Goal: Information Seeking & Learning: Learn about a topic

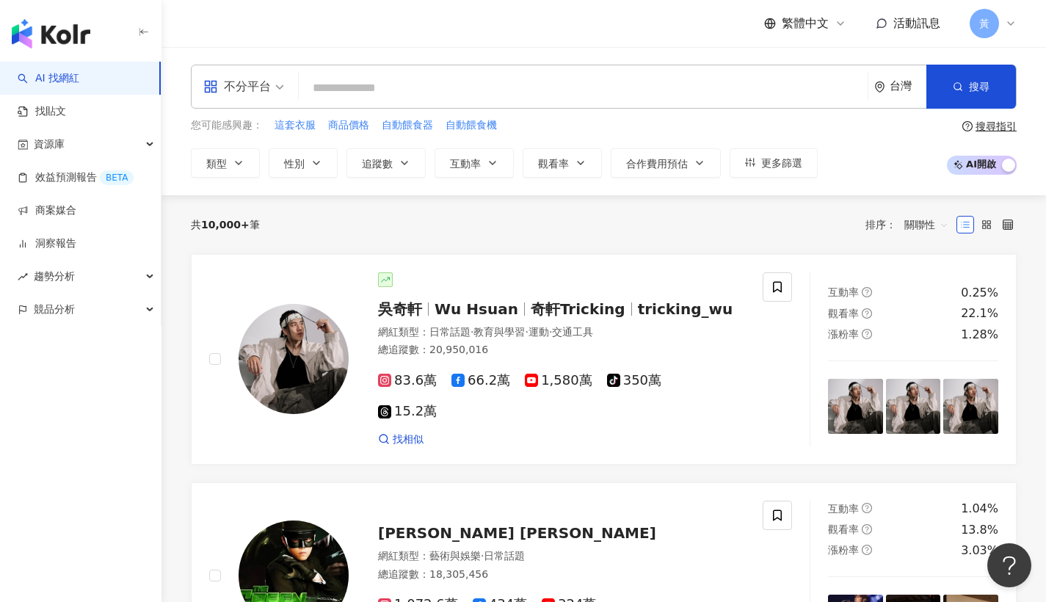
click at [260, 76] on div "不分平台" at bounding box center [237, 86] width 68 height 23
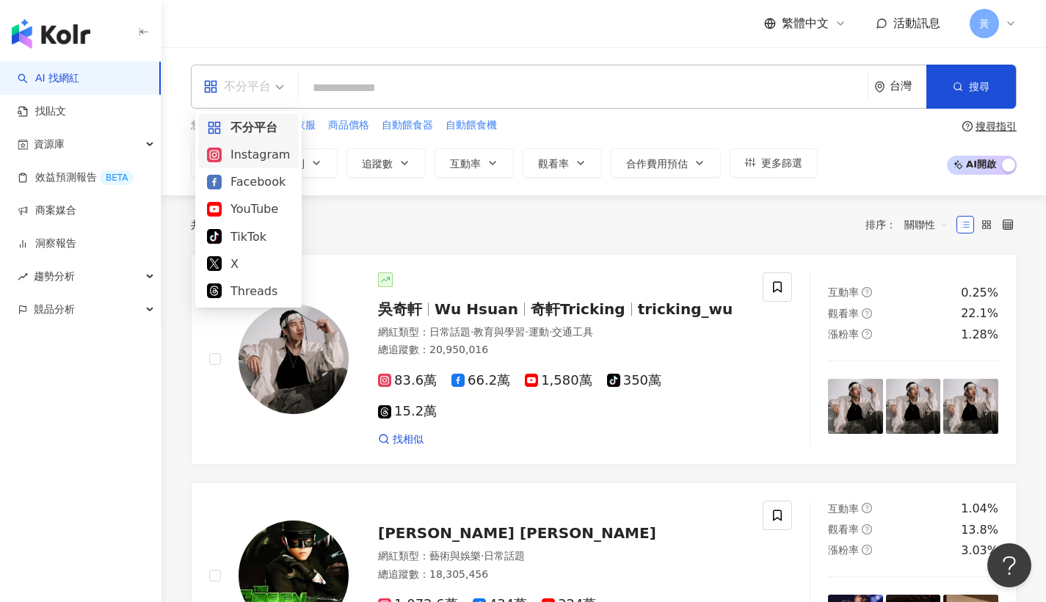
click at [286, 159] on div "Instagram" at bounding box center [248, 154] width 101 height 27
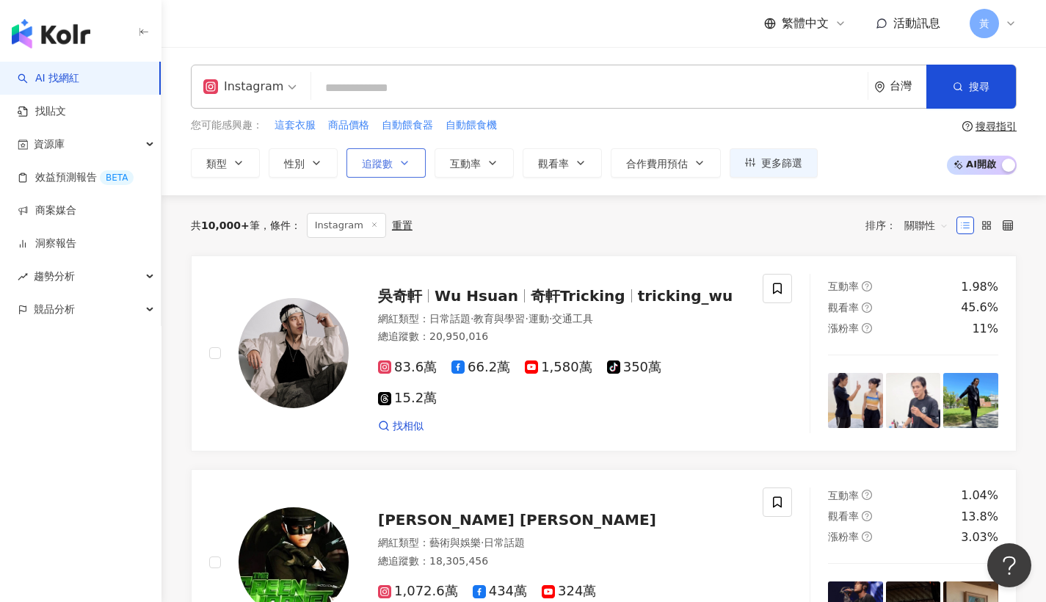
click at [398, 164] on icon "button" at bounding box center [404, 163] width 12 height 12
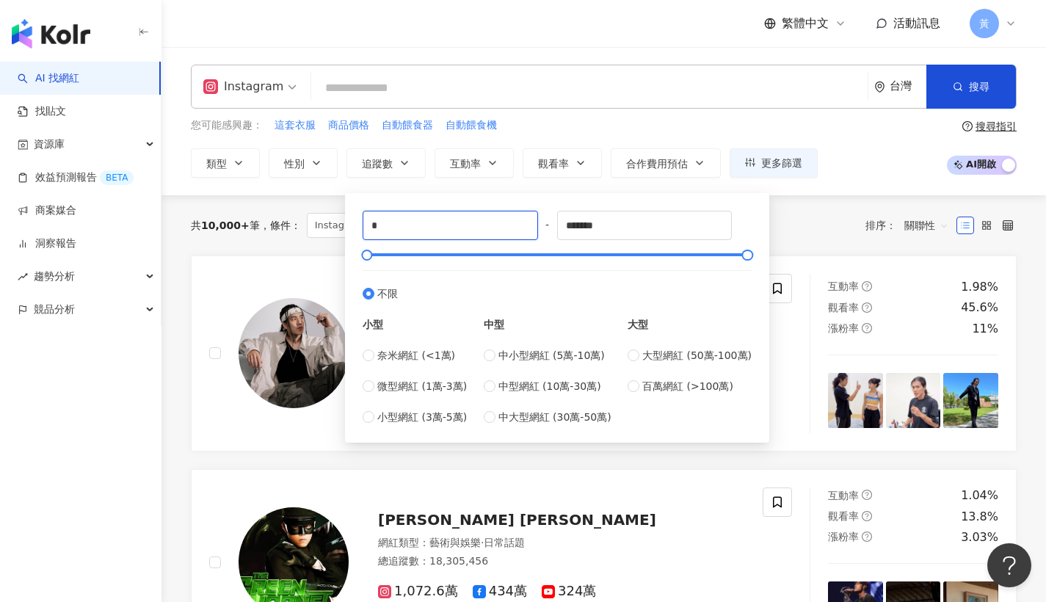
drag, startPoint x: 393, startPoint y: 219, endPoint x: 236, endPoint y: 214, distance: 157.1
type input "*"
type input "*****"
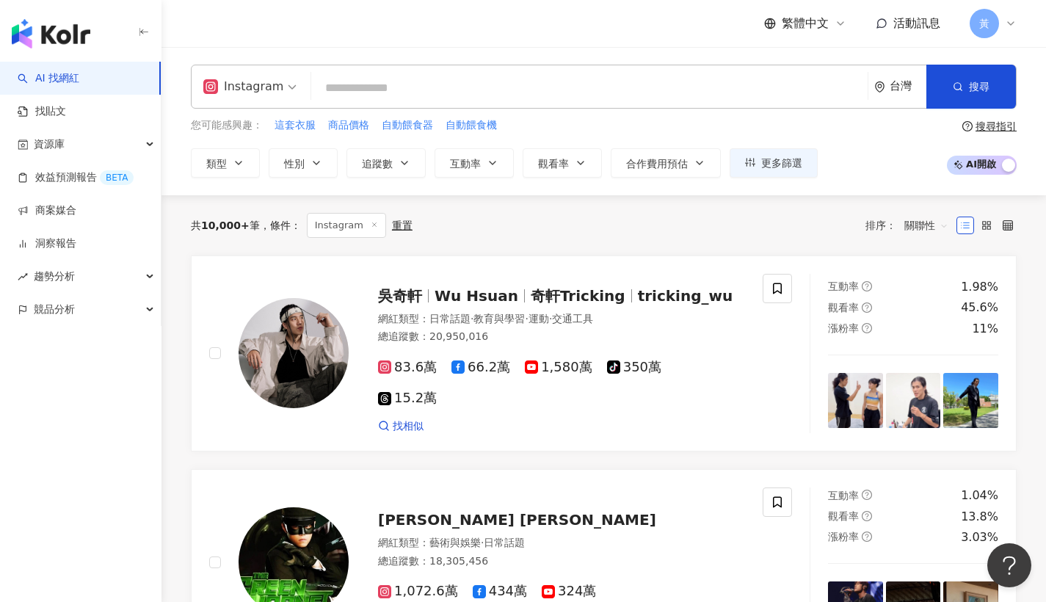
click at [851, 133] on div "您可能感興趣： 這套衣服 商品價格 自動餵食器 自動餵食機 類型 性別 追蹤數 互動率 觀看率 合作費用預估 更多篩選 ***** - ***** 不限 小型…" at bounding box center [604, 147] width 826 height 60
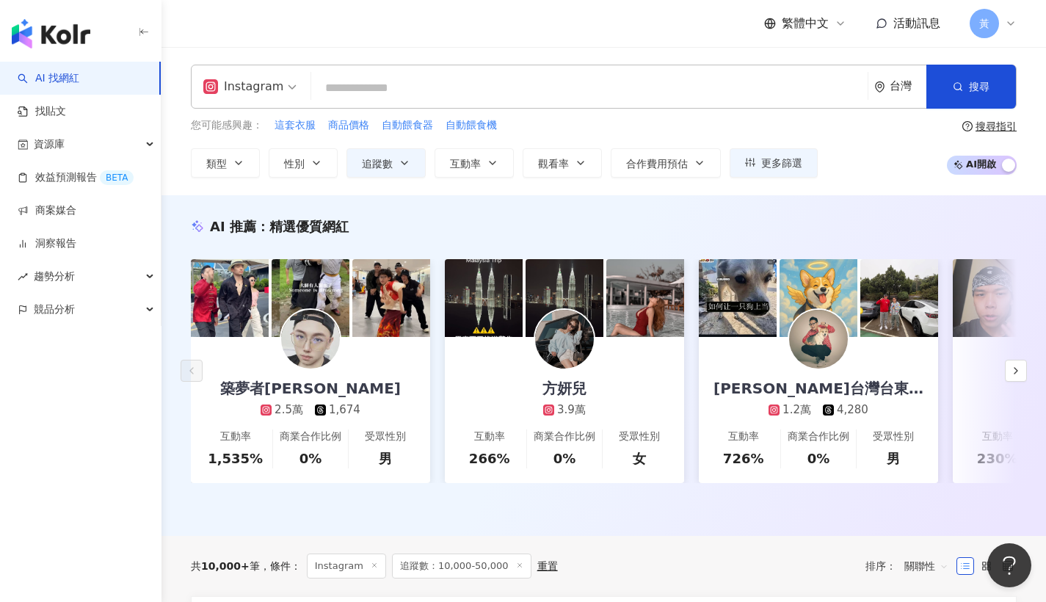
drag, startPoint x: 410, startPoint y: 167, endPoint x: 440, endPoint y: 195, distance: 41.6
click at [410, 167] on button "追蹤數" at bounding box center [385, 162] width 79 height 29
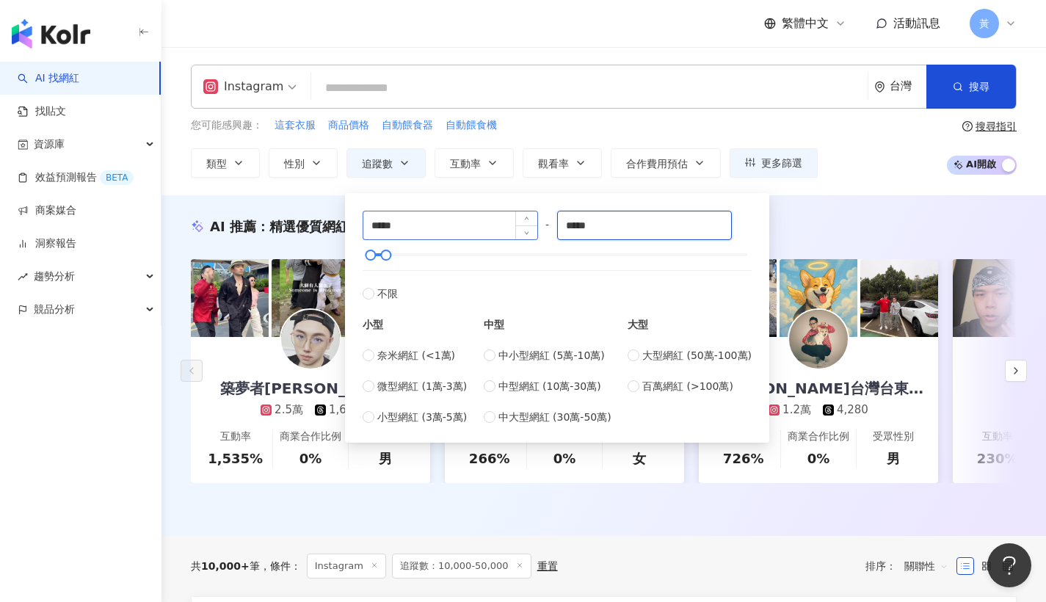
drag, startPoint x: 607, startPoint y: 228, endPoint x: 501, endPoint y: 223, distance: 105.8
click at [501, 223] on div "***** - ***** 不限 小型 奈米網紅 (<1萬) 微型網紅 (1萬-3萬) 小型網紅 (3萬-5萬) 中型 中小型網紅 (5萬-10萬) 中型網紅…" at bounding box center [557, 318] width 389 height 214
type input "*****"
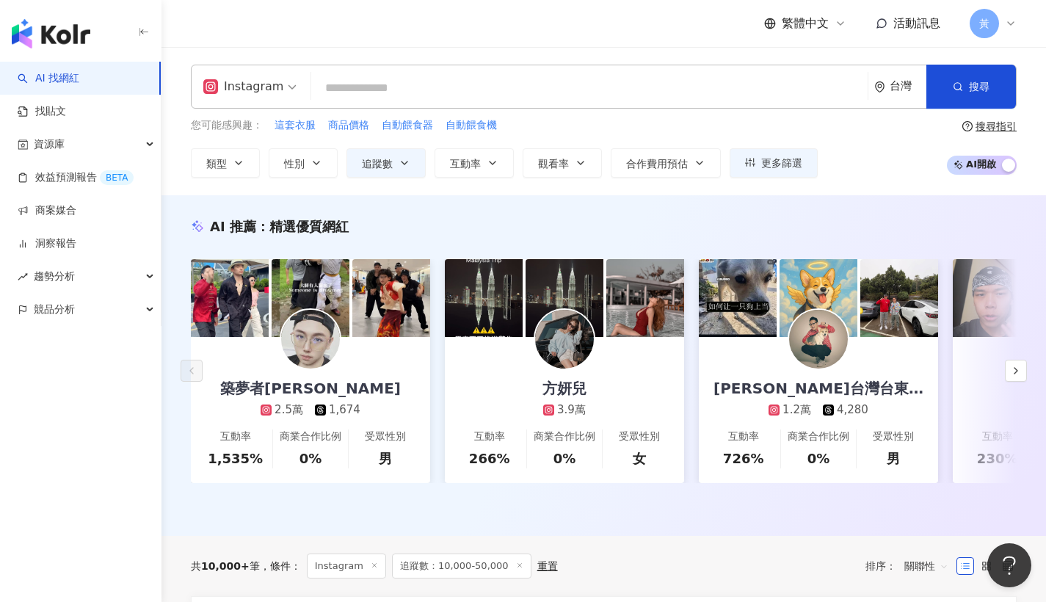
click at [886, 134] on div "您可能感興趣： 這套衣服 商品價格 自動餵食器 自動餵食機 類型 性別 追蹤數 互動率 觀看率 合作費用預估 更多篩選 ***** - ***** 不限 小型…" at bounding box center [604, 147] width 826 height 60
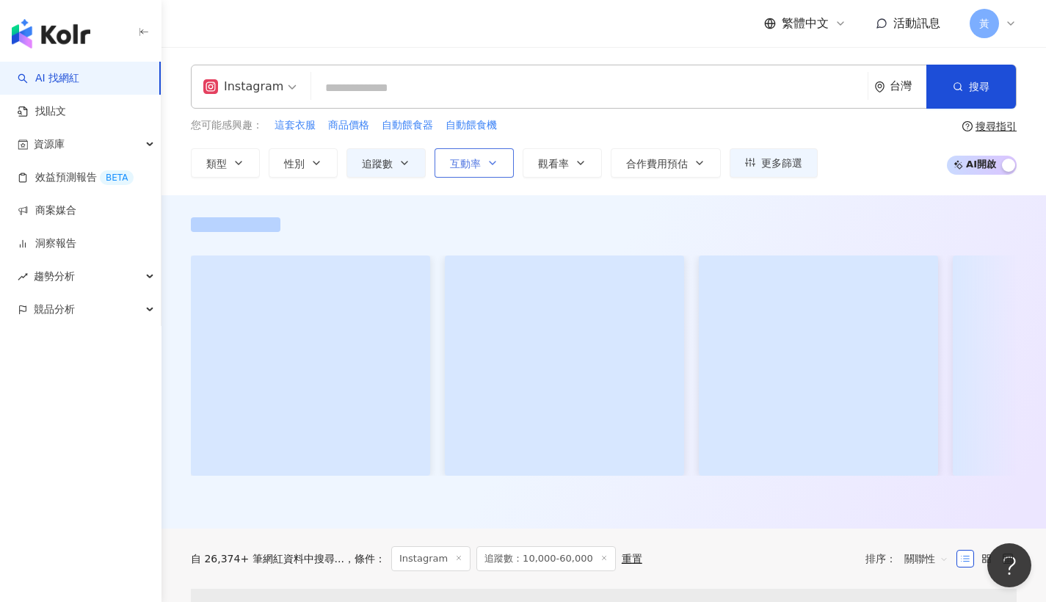
click at [471, 158] on span "互動率" at bounding box center [465, 164] width 31 height 12
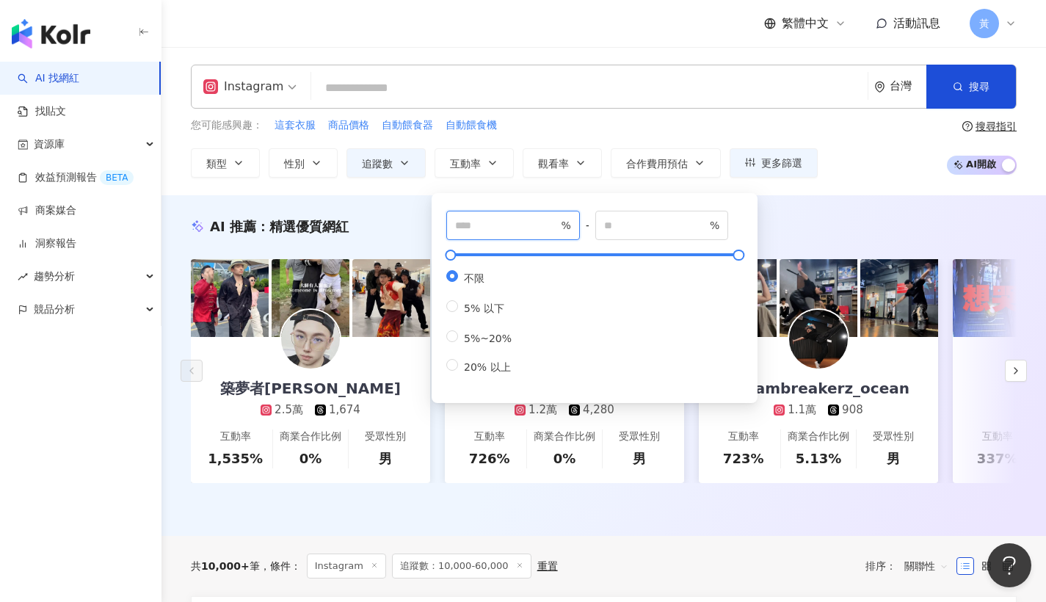
click at [518, 230] on input "number" at bounding box center [506, 225] width 103 height 16
type input "*"
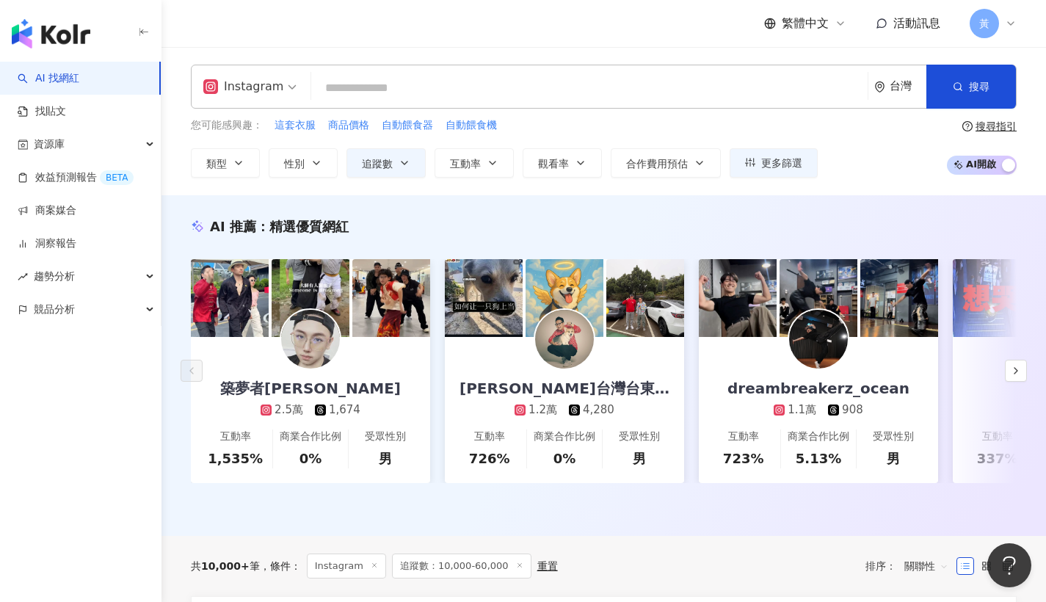
click at [790, 132] on div "您可能感興趣： 這套衣服 商品價格 自動餵食器 自動餵食機 類型 性別 追蹤數 互動率 觀看率 合作費用預估 更多篩選 ***** - ***** 不限 小型…" at bounding box center [504, 147] width 627 height 60
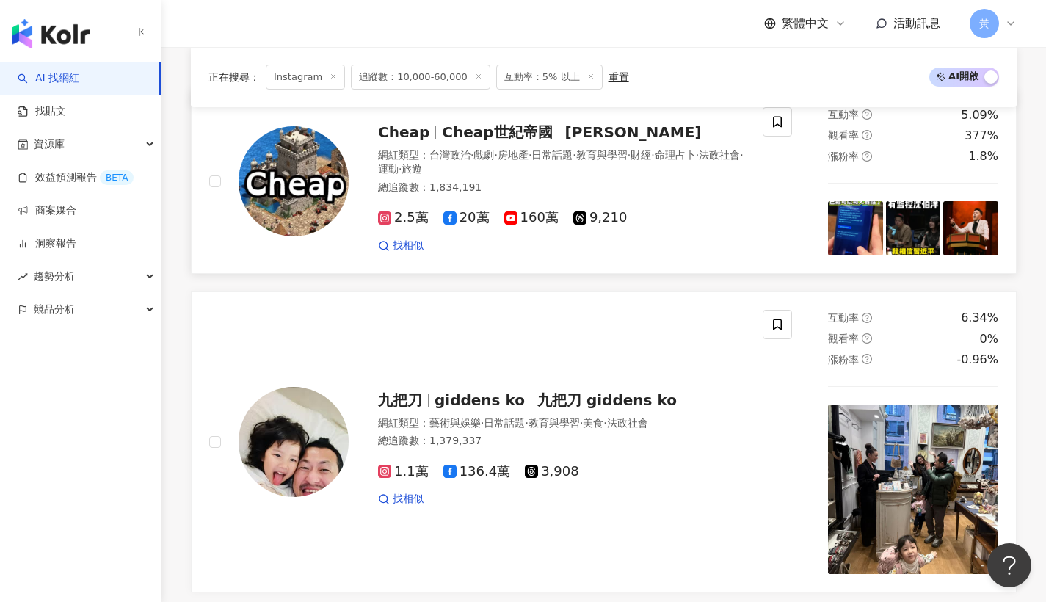
scroll to position [468, 0]
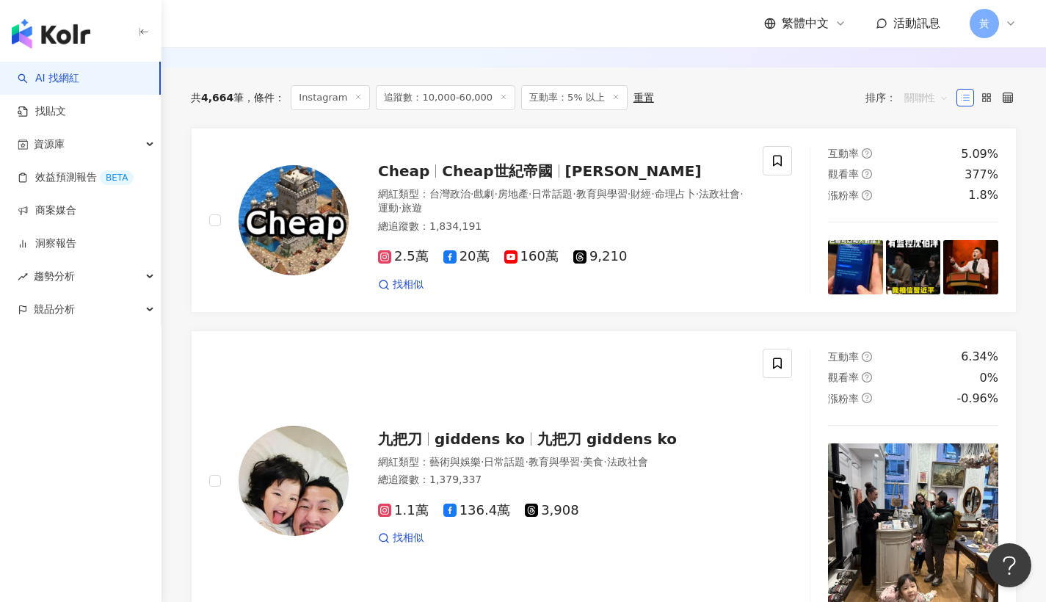
click at [926, 102] on span "關聯性" at bounding box center [926, 97] width 44 height 23
click at [922, 209] on div "互動率" at bounding box center [926, 212] width 35 height 16
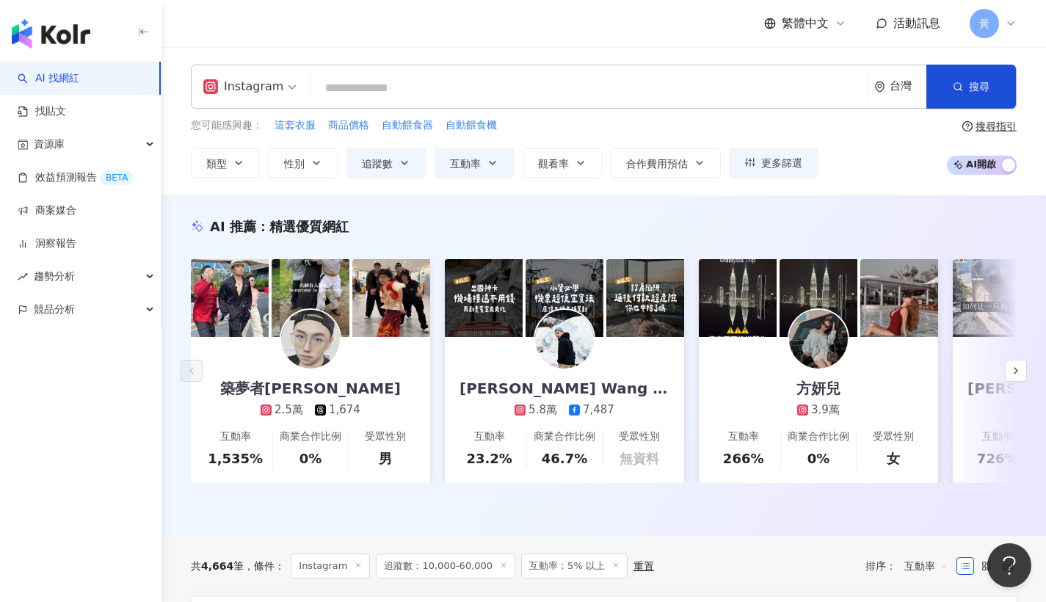
click at [403, 101] on input "search" at bounding box center [589, 88] width 545 height 28
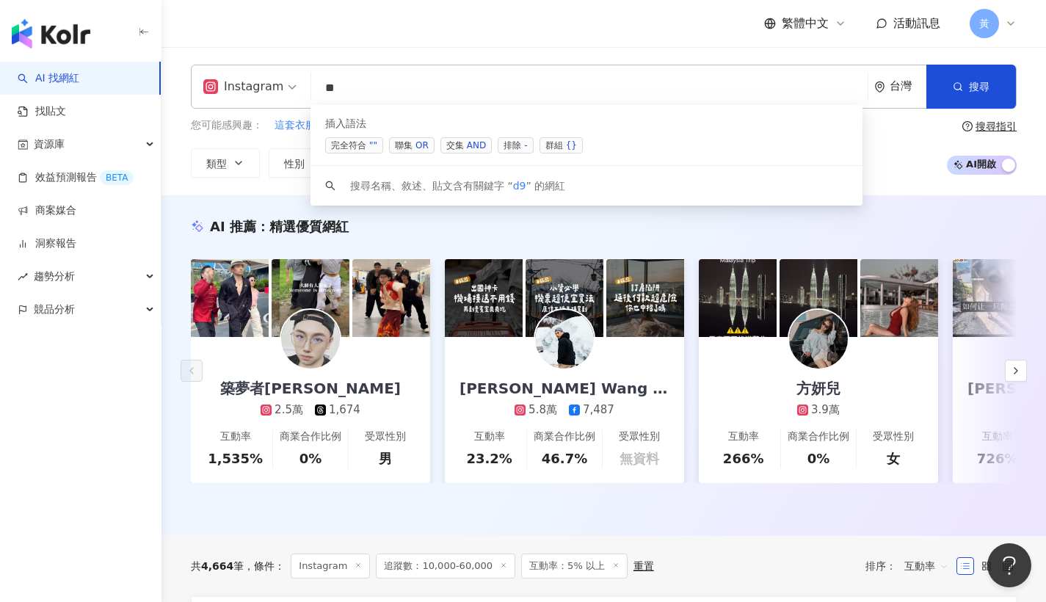
type input "*"
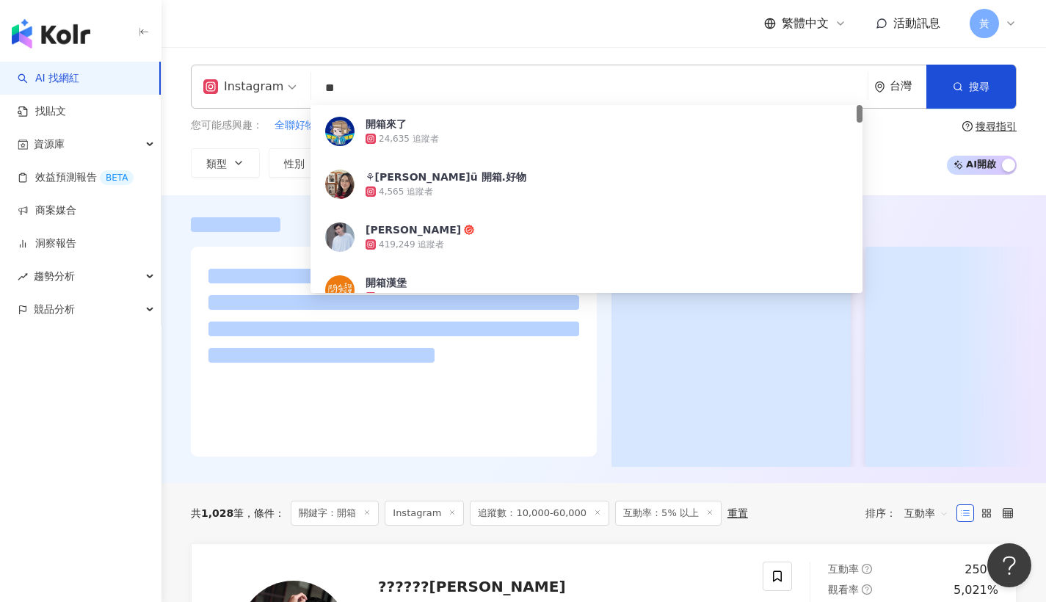
click at [391, 48] on div "Instagram ** 台灣 搜尋 2508f97b-d9f8-4783-9fb1-0a0a09fbc928 開箱來了 24,635 追蹤者 ⚘小倩ü 開箱…" at bounding box center [603, 121] width 884 height 148
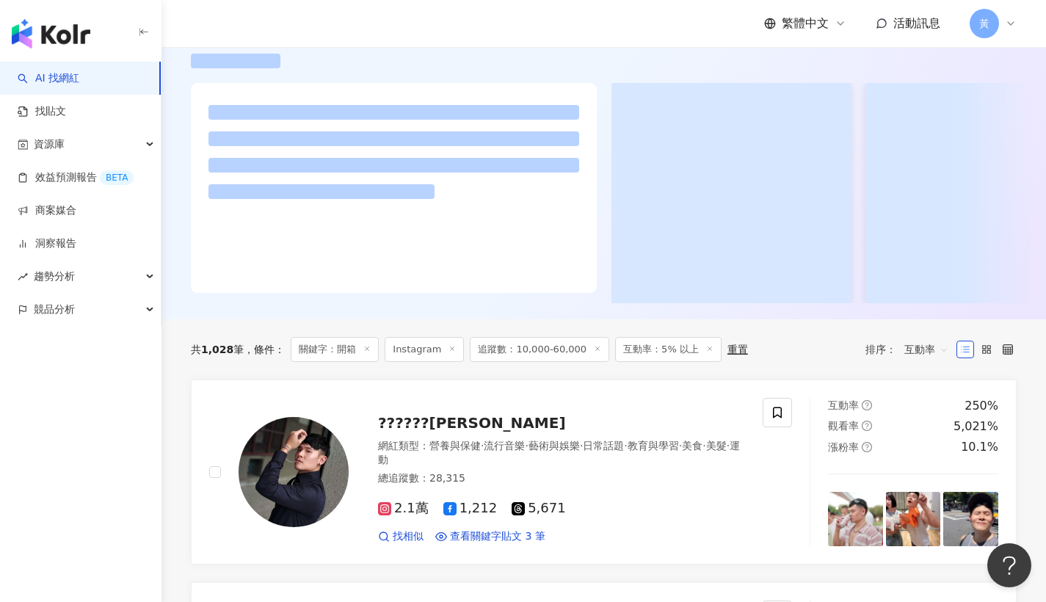
scroll to position [216, 0]
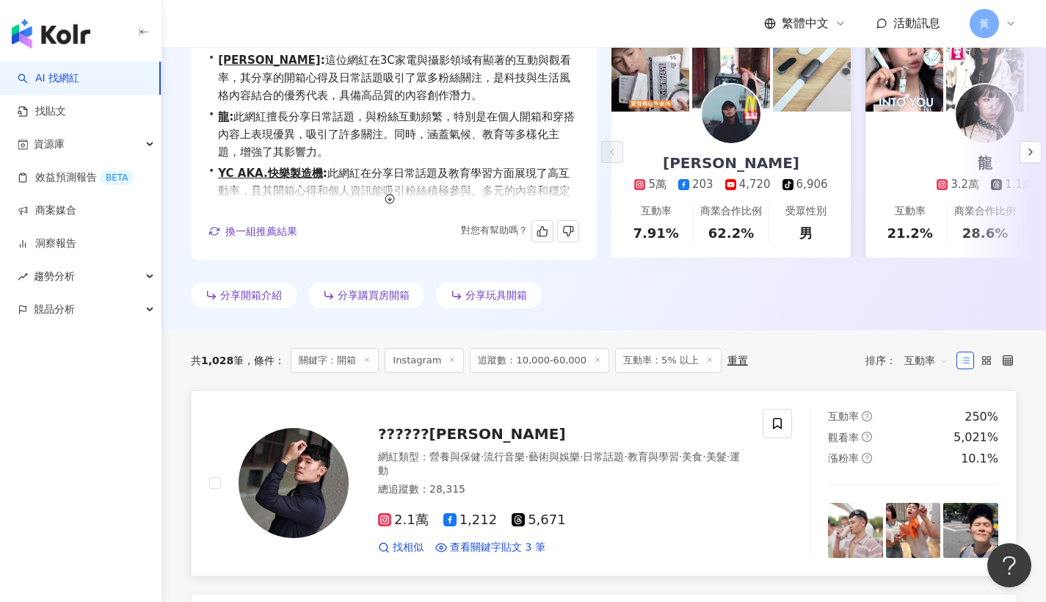
click at [427, 433] on span "??????安德魯" at bounding box center [472, 434] width 188 height 18
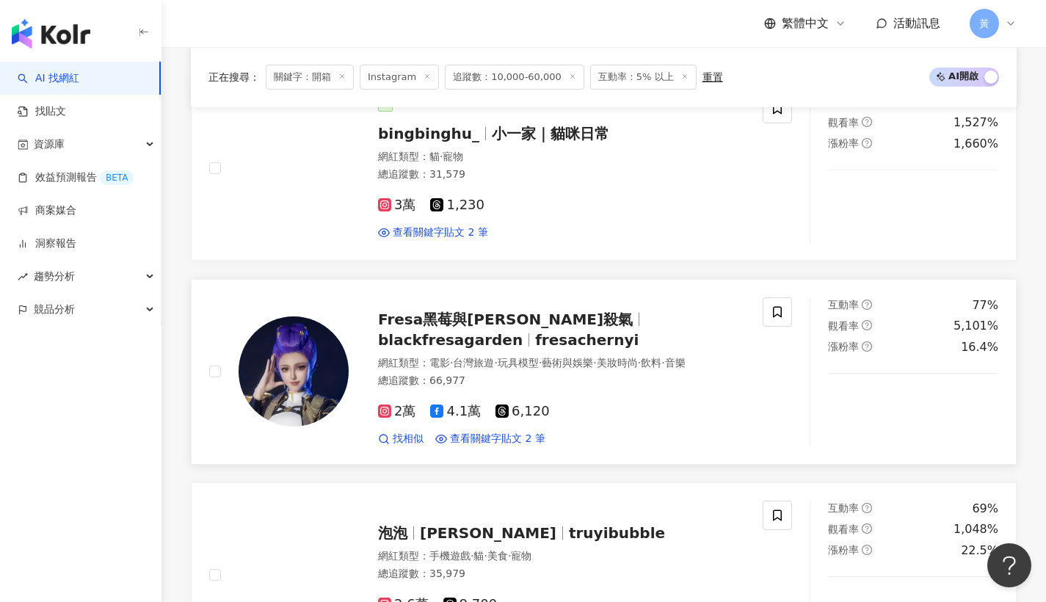
scroll to position [2117, 0]
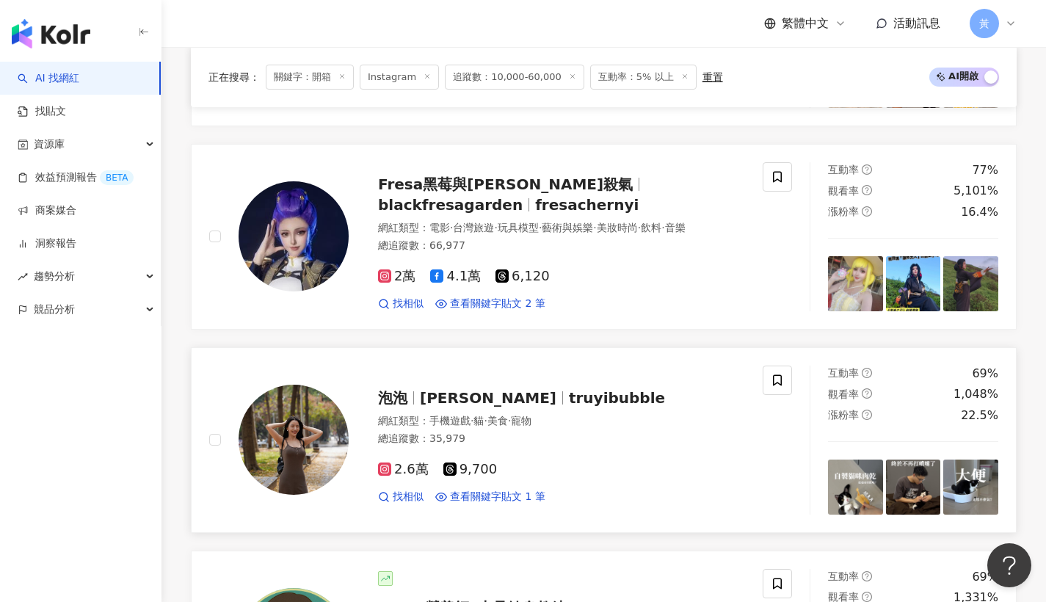
click at [489, 402] on div "泡泡 黃楚詒 truyibubble 網紅類型 ： 手機遊戲 · 貓 · 美食 · 寵物 總追蹤數 ： 35,979 2.6萬 9,700 找相似 查看關鍵字…" at bounding box center [547, 440] width 396 height 128
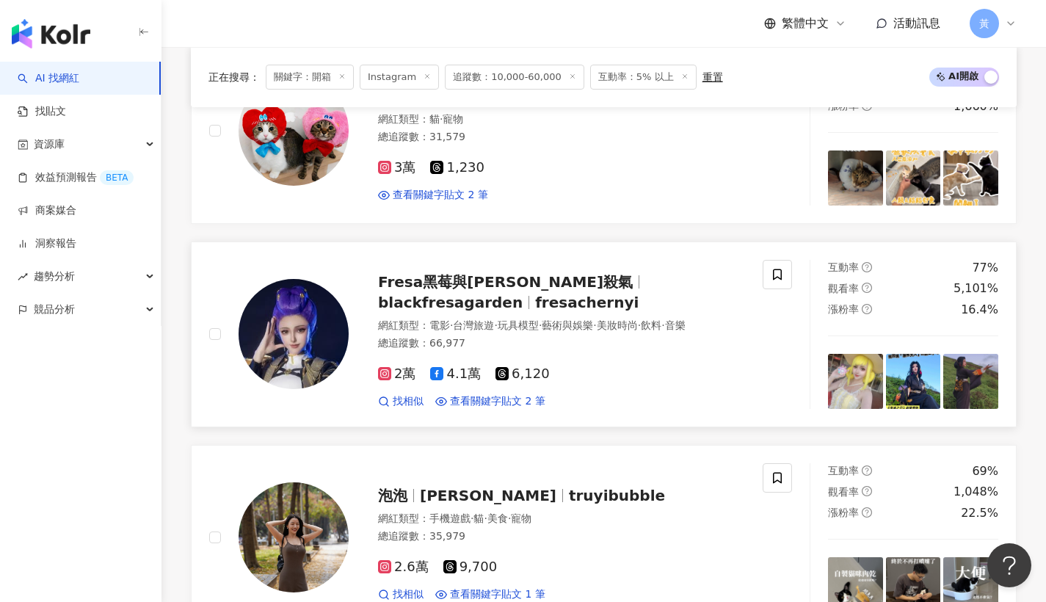
scroll to position [1986, 0]
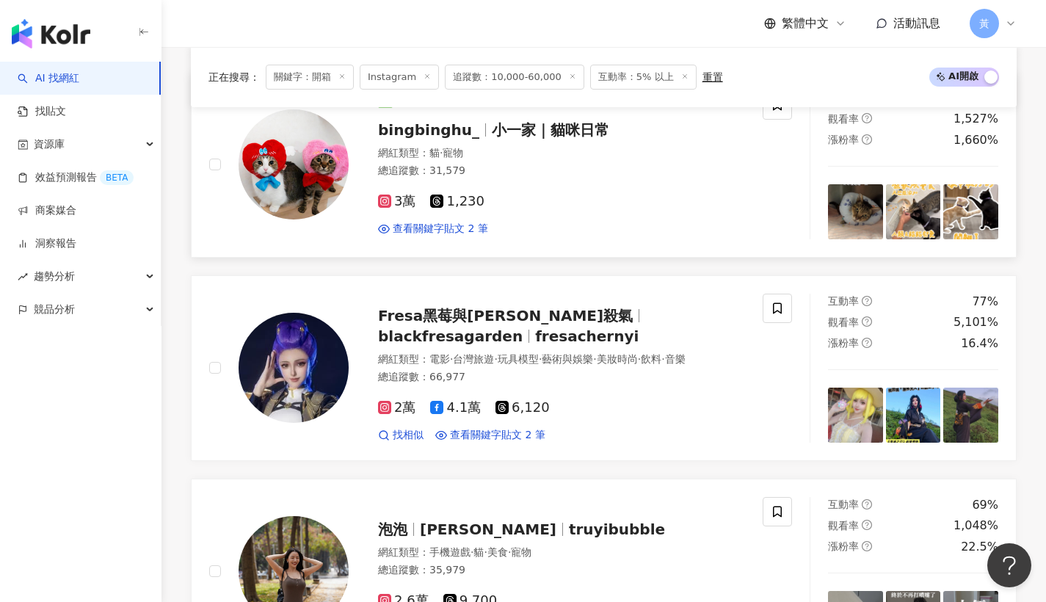
click at [539, 146] on div "網紅類型 ： 貓 · 寵物" at bounding box center [561, 153] width 367 height 15
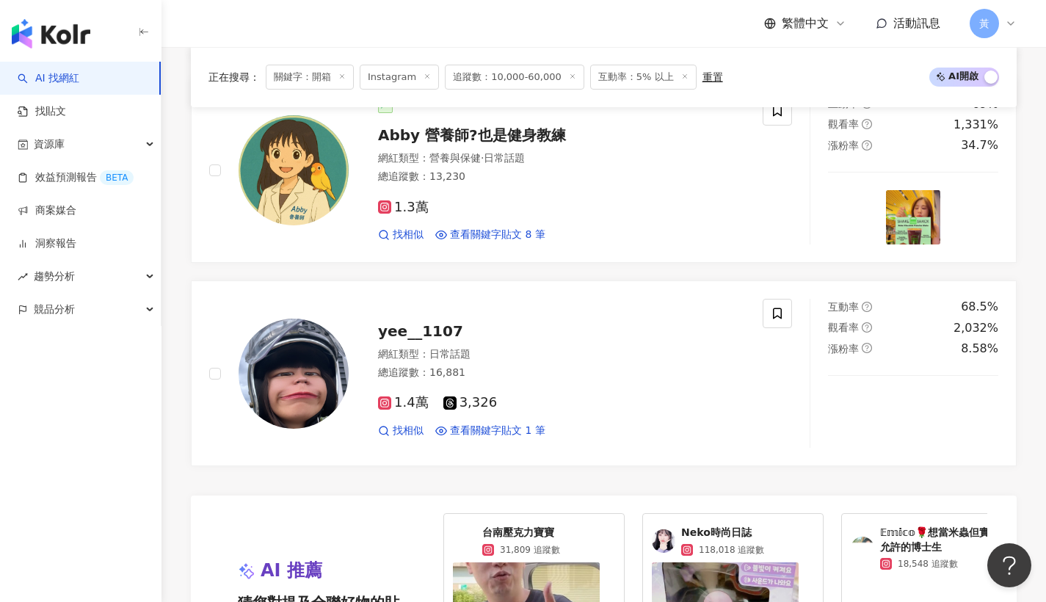
scroll to position [3021, 0]
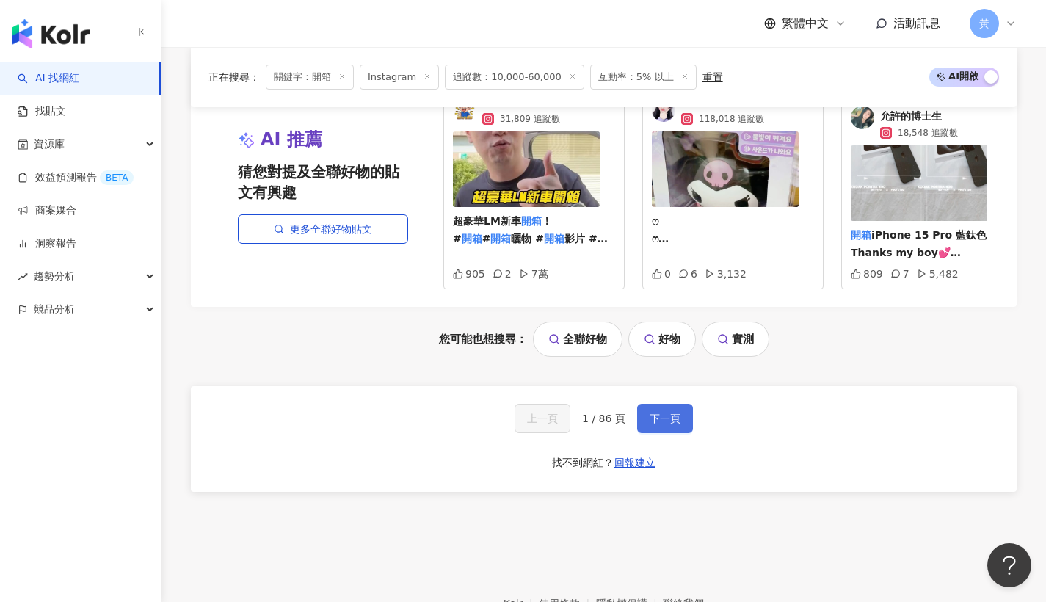
click at [662, 417] on span "下一頁" at bounding box center [664, 418] width 31 height 12
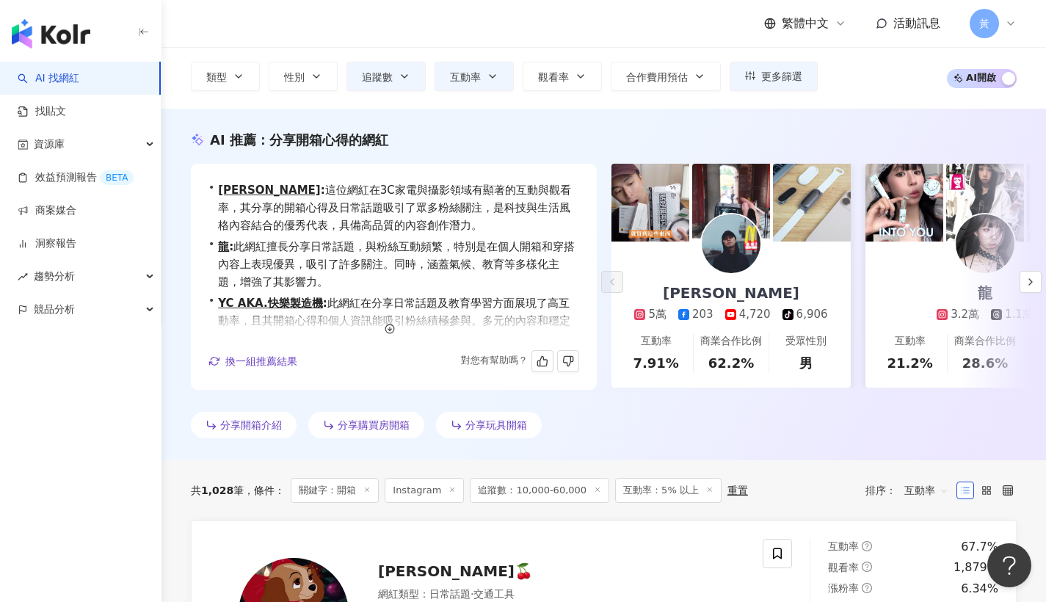
scroll to position [179, 0]
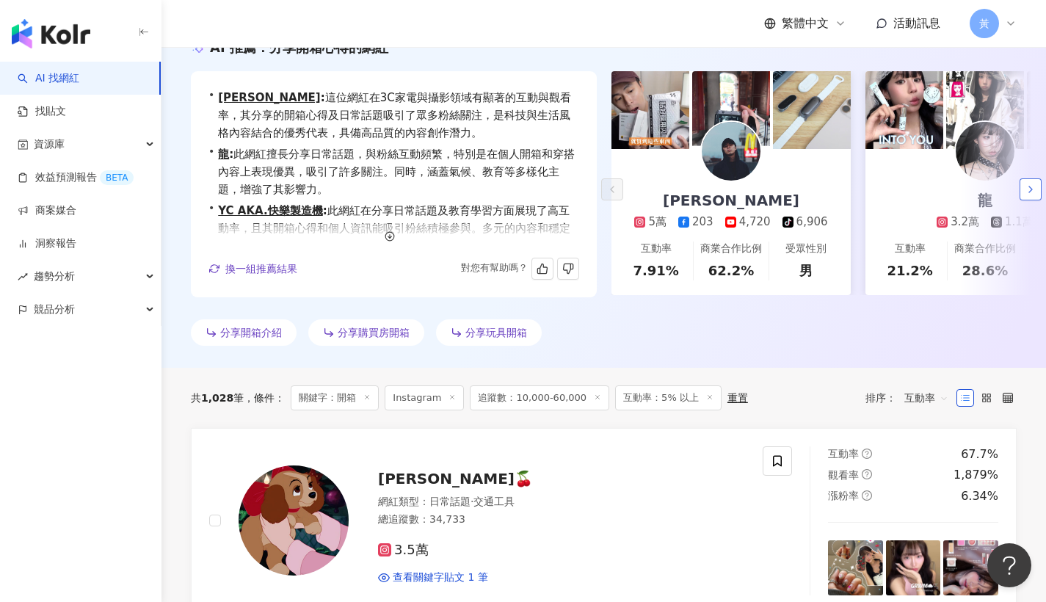
click at [1028, 189] on icon "button" at bounding box center [1030, 189] width 12 height 12
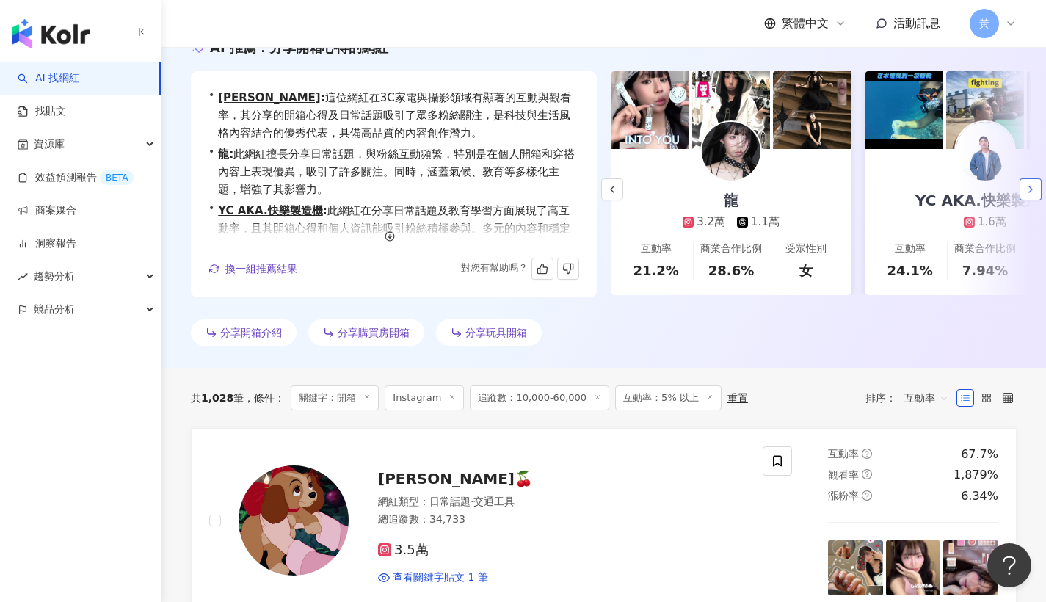
click at [1028, 189] on icon "button" at bounding box center [1030, 189] width 12 height 12
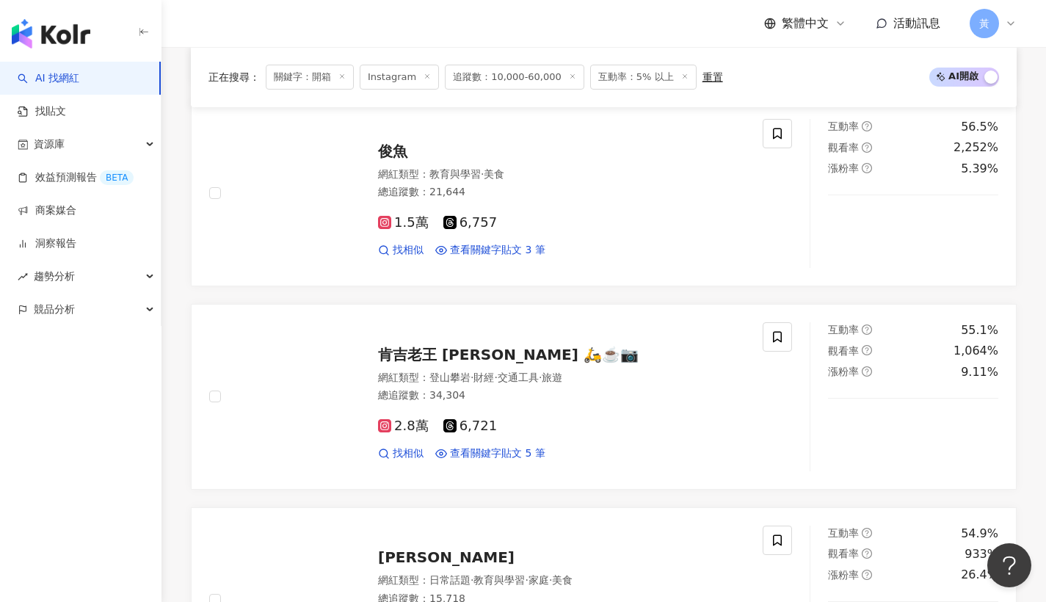
scroll to position [2318, 0]
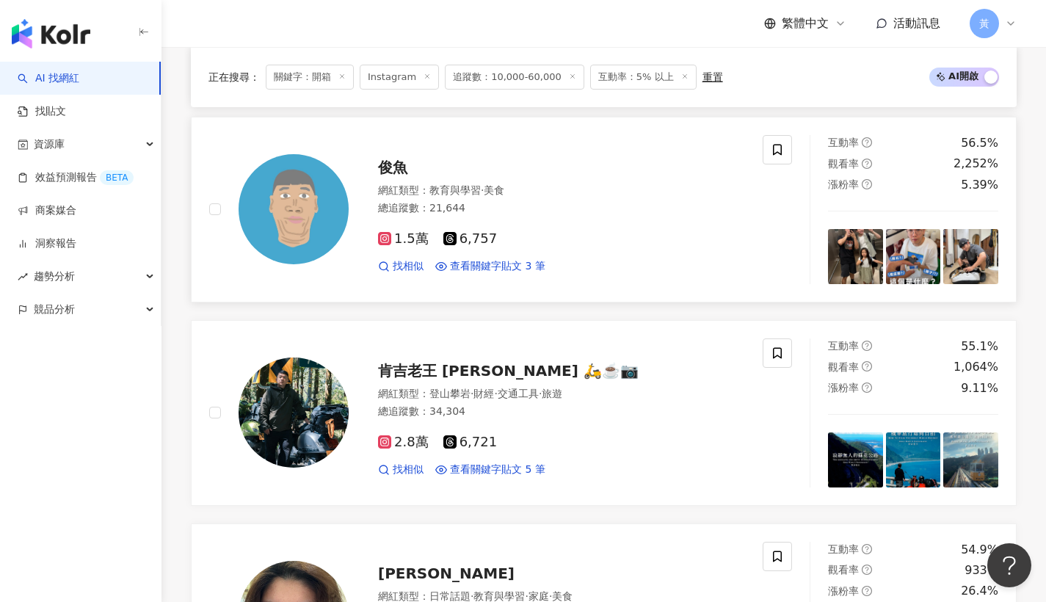
click at [399, 163] on span "俊魚" at bounding box center [392, 168] width 29 height 18
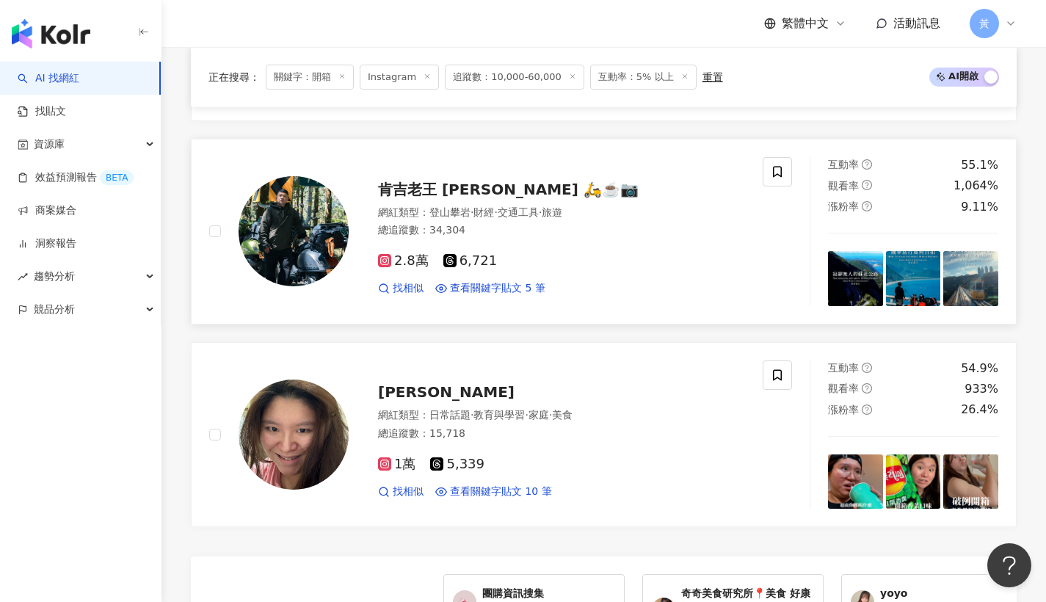
scroll to position [2516, 0]
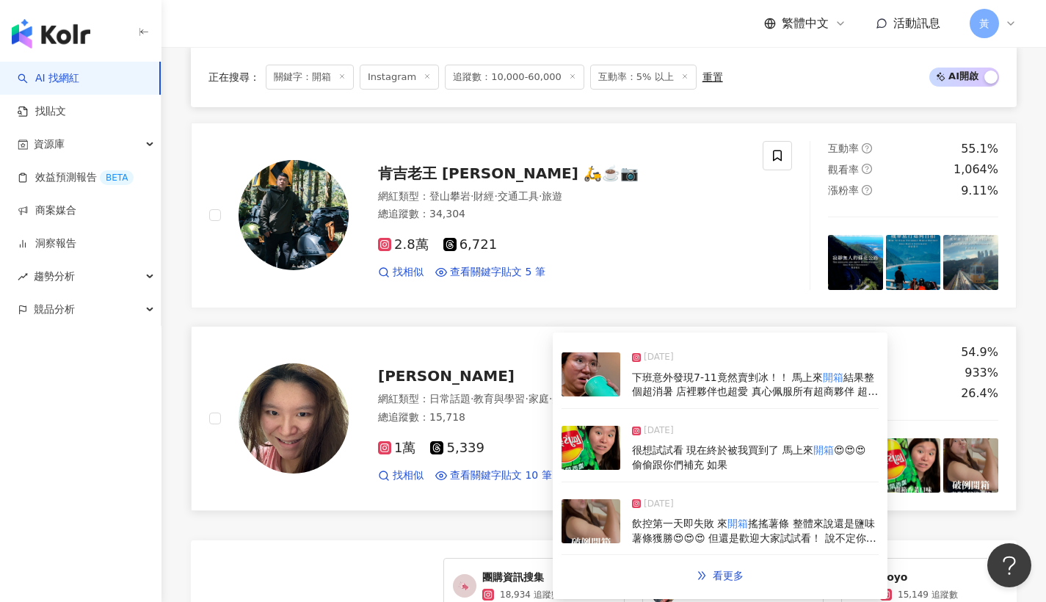
click at [381, 367] on span "鄧" at bounding box center [446, 376] width 137 height 18
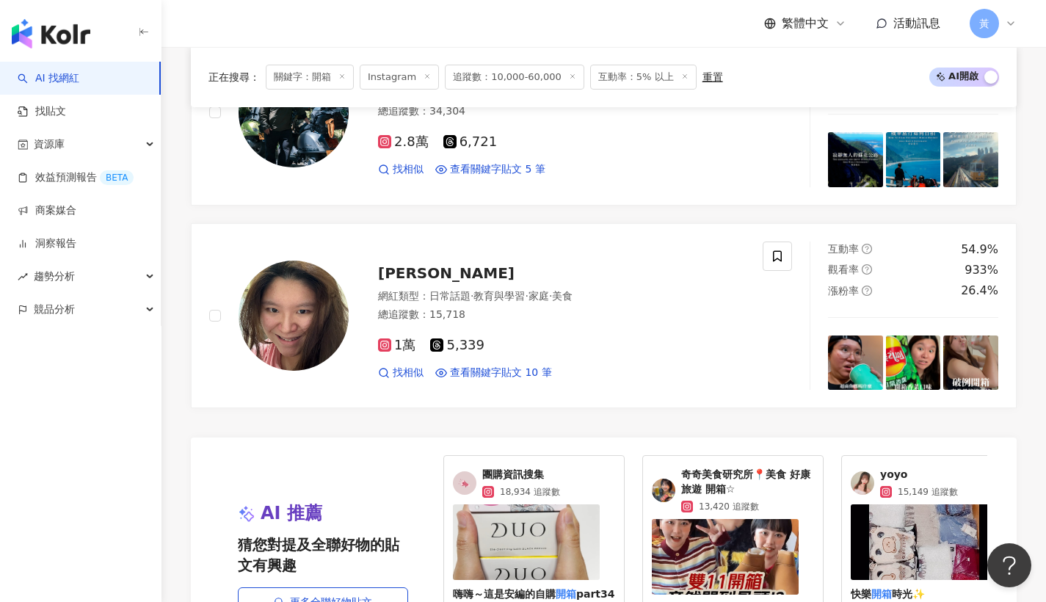
scroll to position [3003, 0]
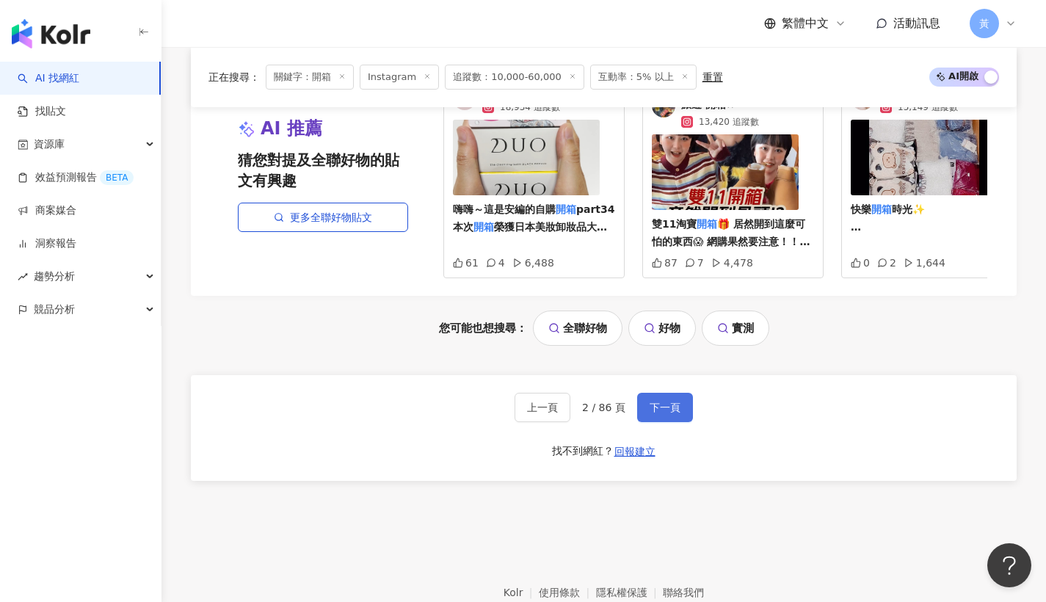
click at [657, 403] on span "下一頁" at bounding box center [664, 407] width 31 height 12
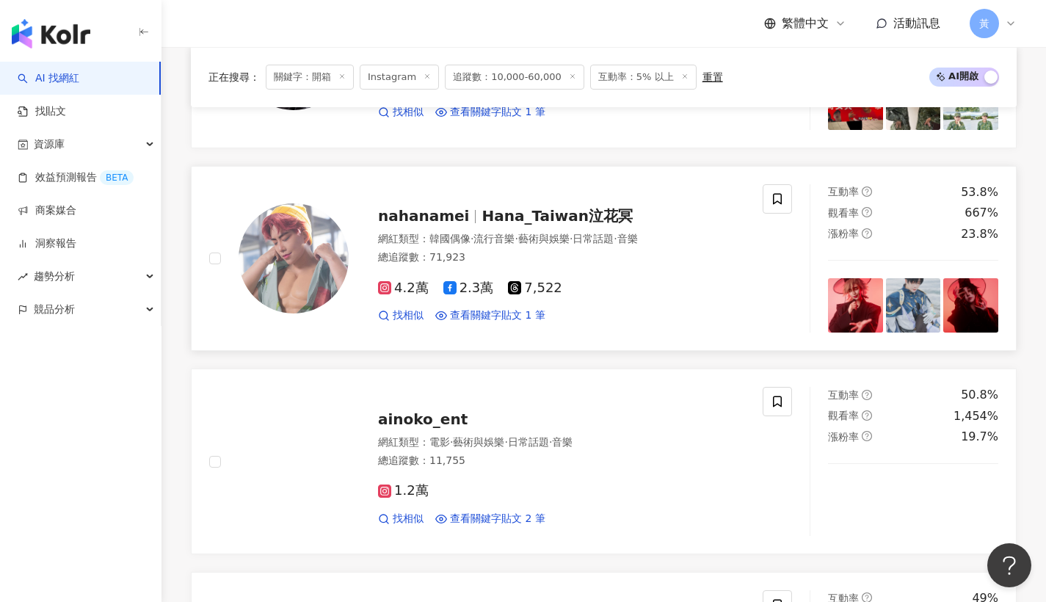
scroll to position [718, 0]
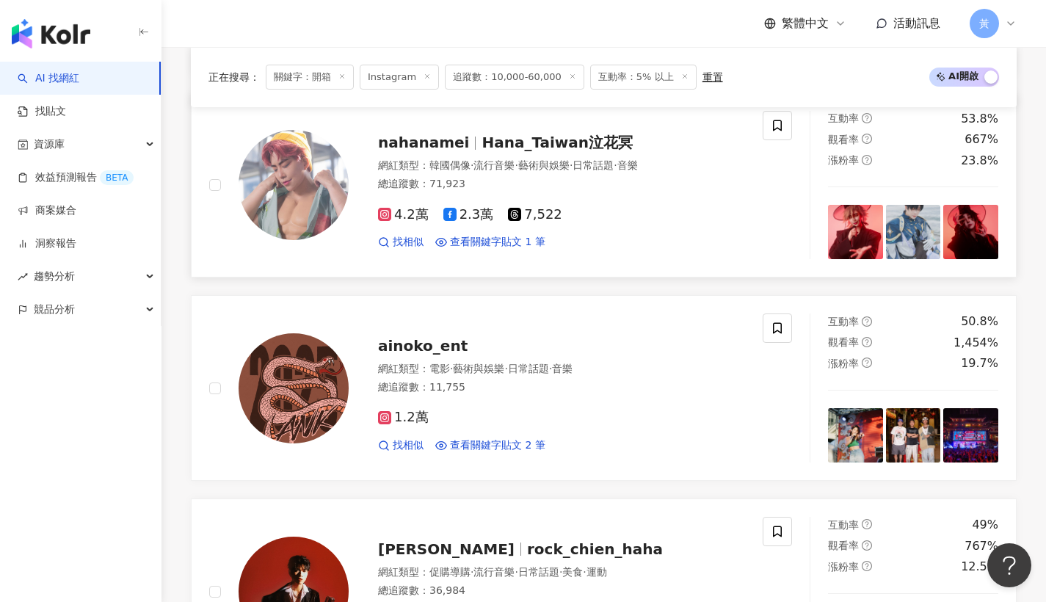
click at [485, 146] on span "Hana_Taiwan泣花冥" at bounding box center [556, 143] width 151 height 18
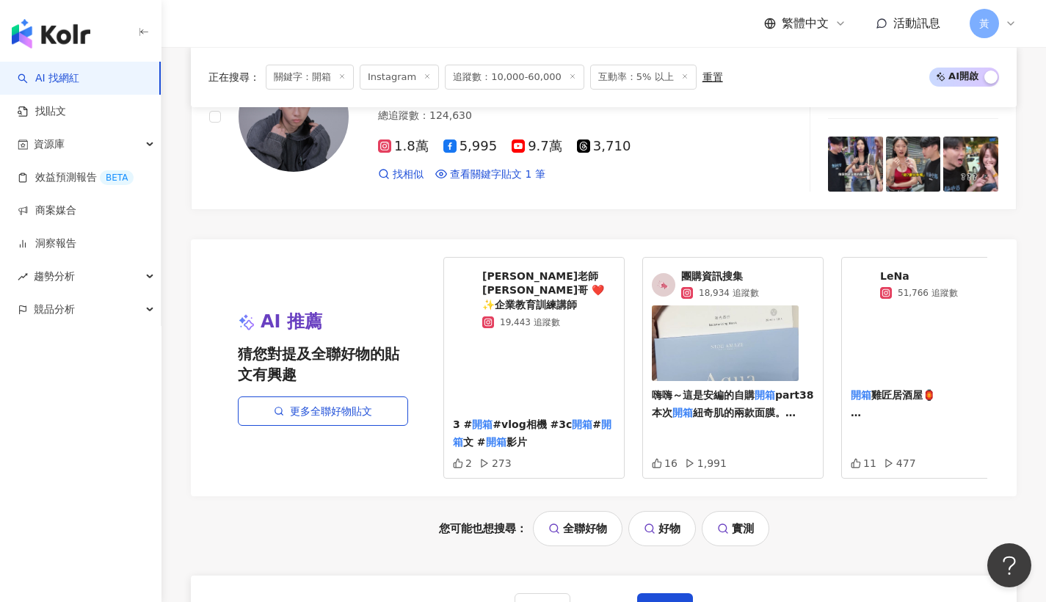
scroll to position [3001, 0]
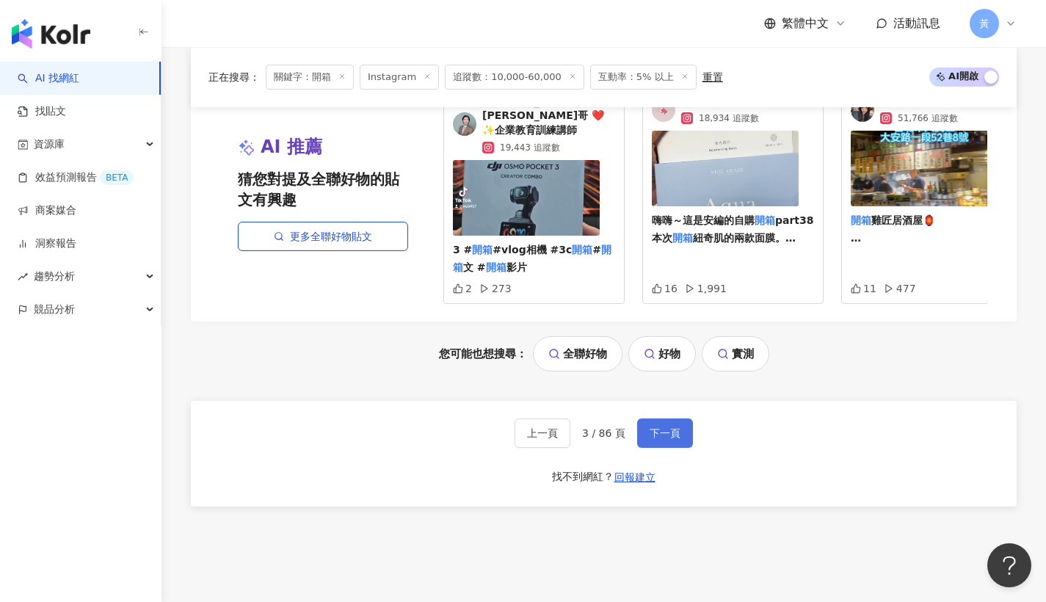
click at [685, 421] on button "下一頁" at bounding box center [665, 432] width 56 height 29
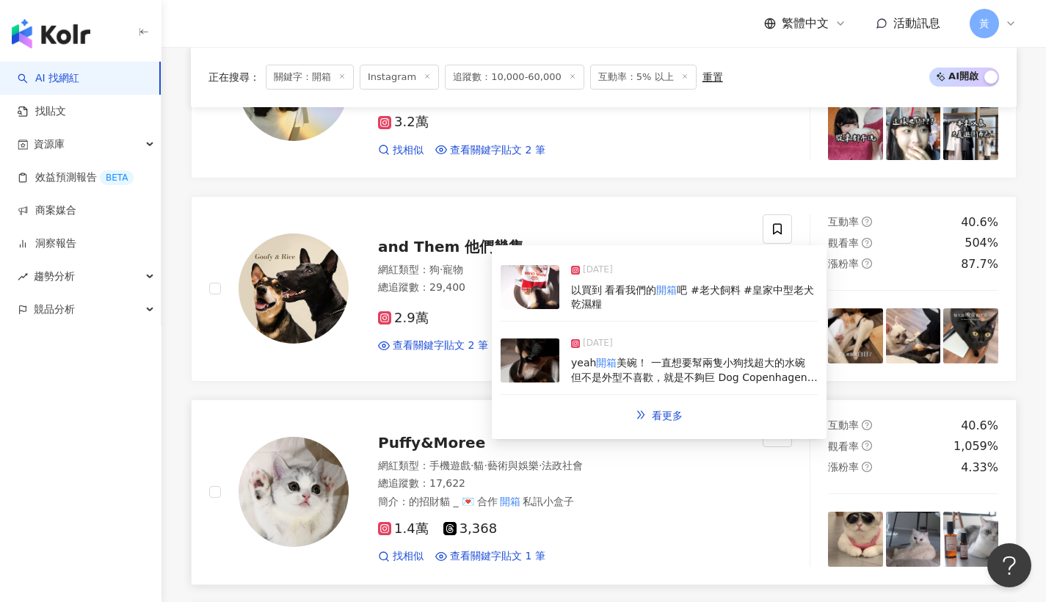
scroll to position [1408, 0]
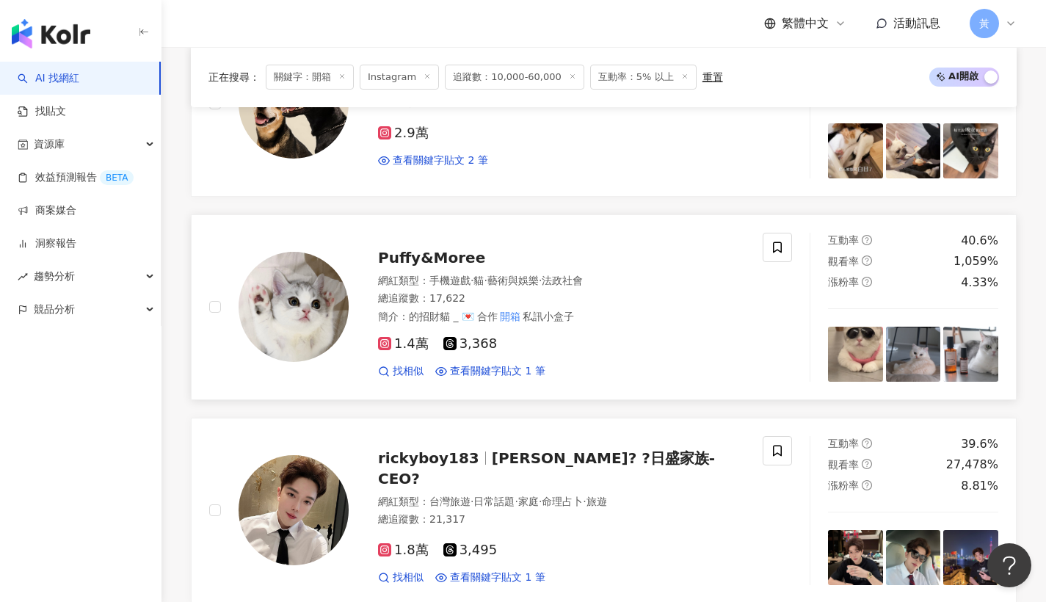
click at [432, 258] on span "Puffy&Moree" at bounding box center [431, 258] width 107 height 18
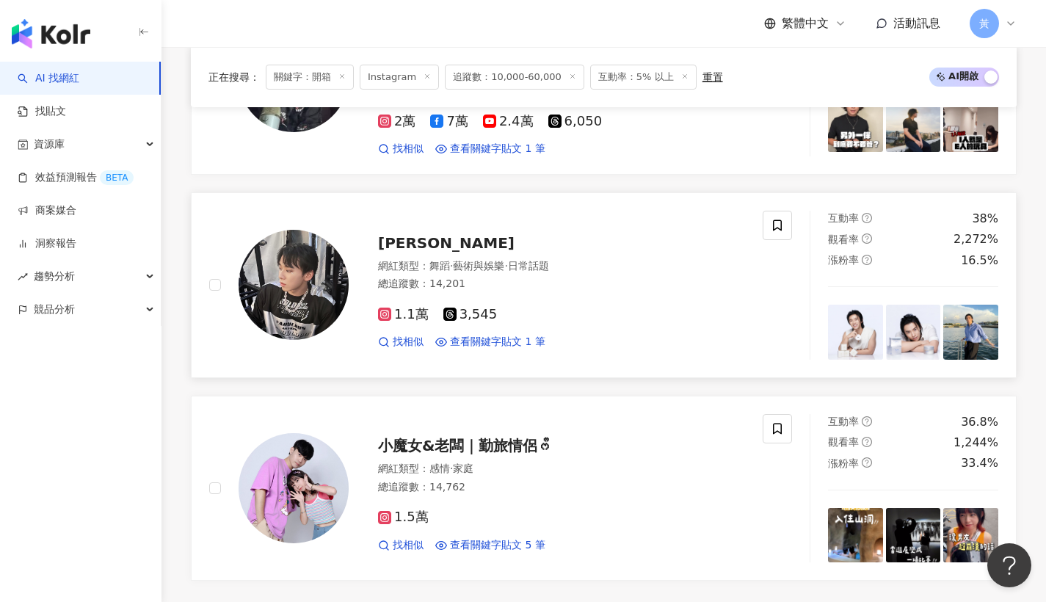
scroll to position [2572, 0]
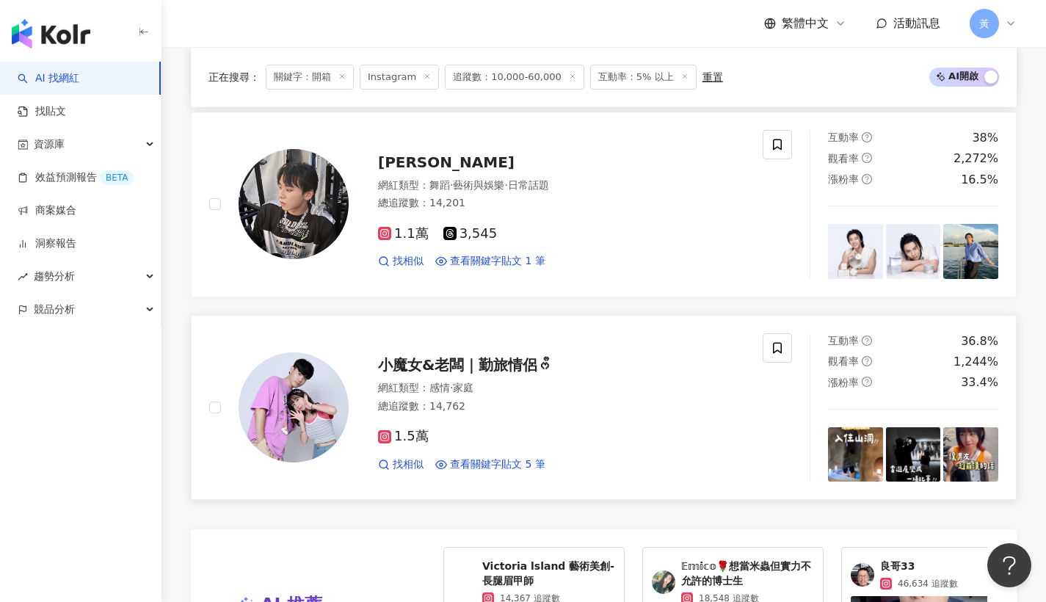
click at [447, 356] on span "小魔女&老闆｜勤旅情侶ᰔᩚ" at bounding box center [465, 365] width 174 height 18
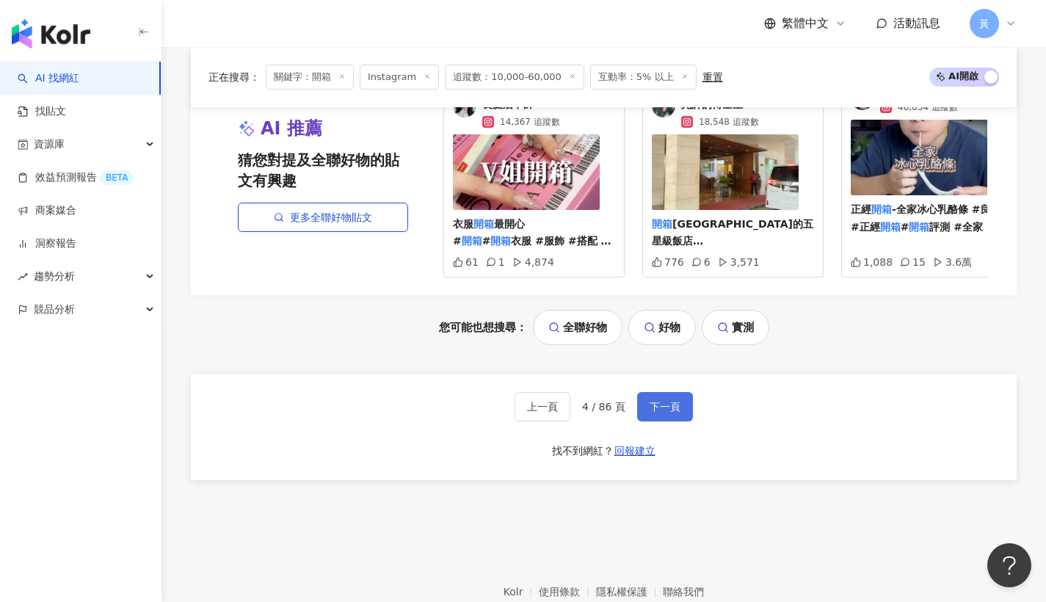
click at [661, 401] on span "下一頁" at bounding box center [664, 407] width 31 height 12
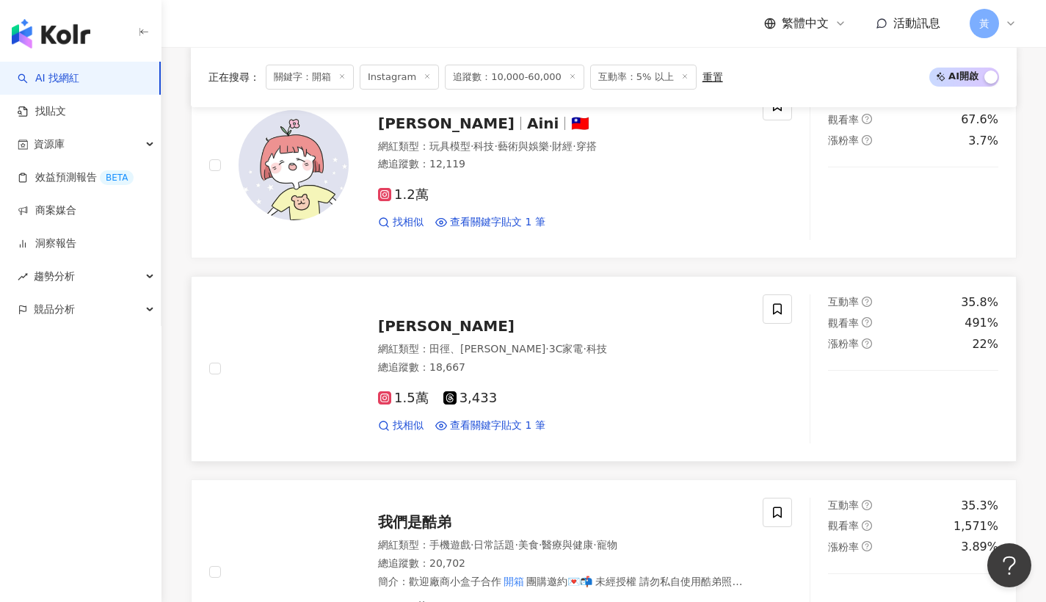
scroll to position [1239, 0]
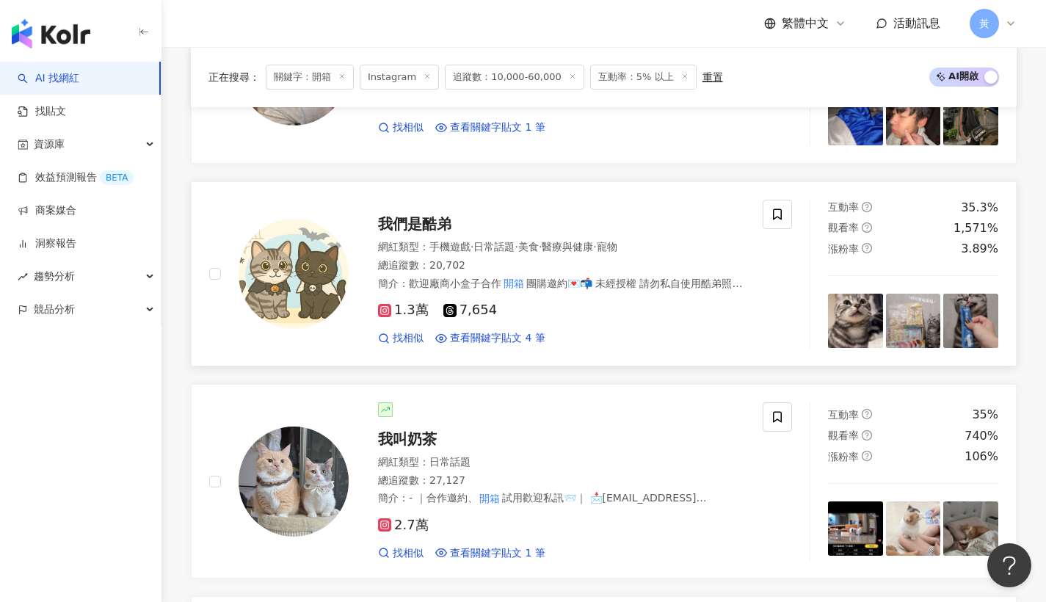
click at [419, 225] on span "我們是酷弟" at bounding box center [414, 224] width 73 height 18
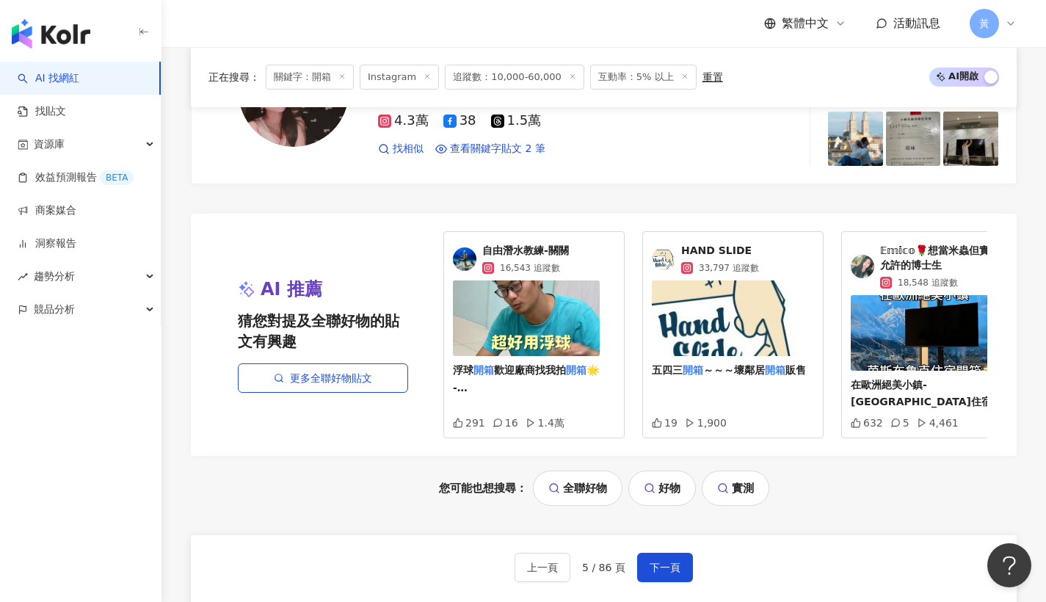
scroll to position [2980, 0]
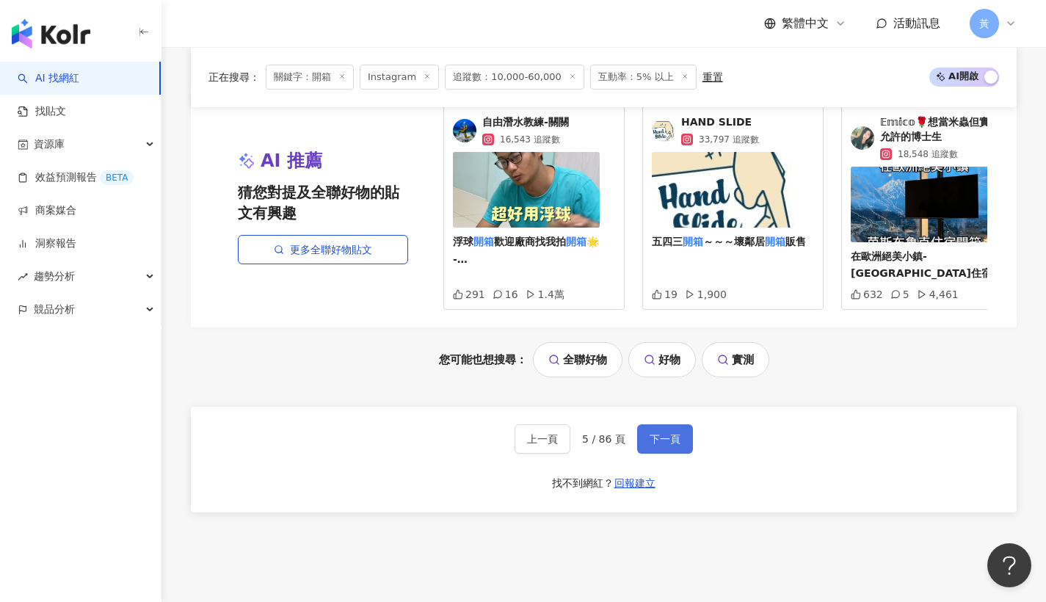
click at [650, 434] on span "下一頁" at bounding box center [664, 439] width 31 height 12
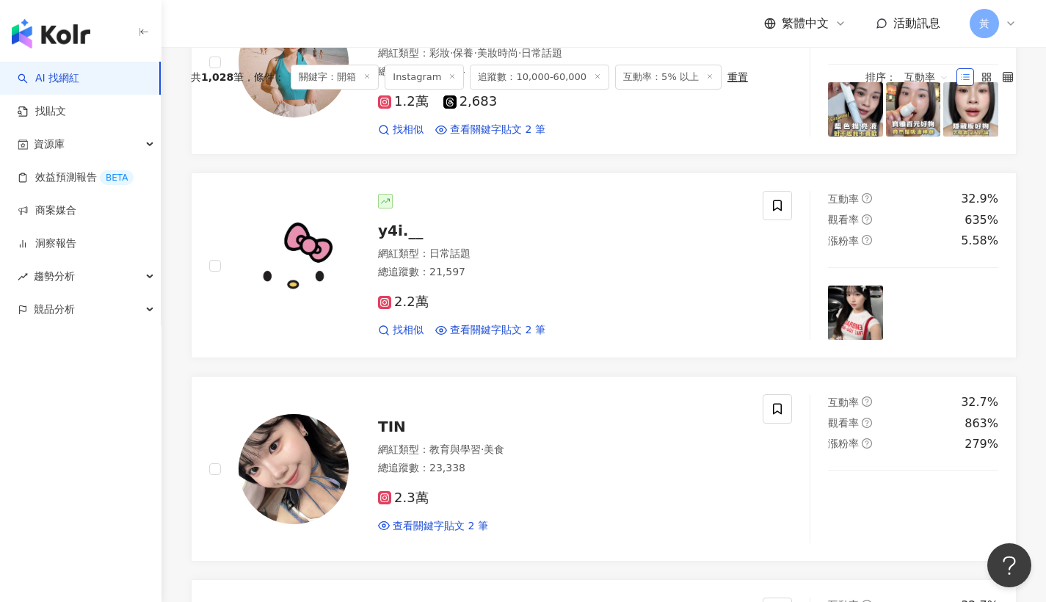
scroll to position [0, 0]
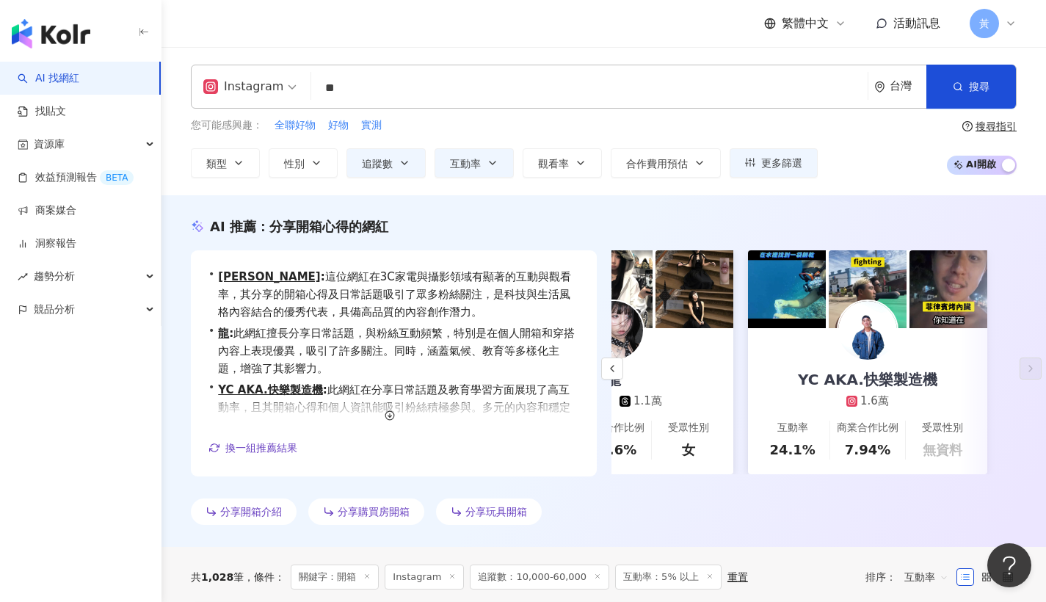
drag, startPoint x: 361, startPoint y: 95, endPoint x: 292, endPoint y: 90, distance: 69.2
click at [292, 90] on div "Instagram ** 台灣 搜尋 2508f97b-d9f8-4783-9fb1-0a0a09fbc928 開箱來了 24,635 追蹤者 ⚘小倩ü 開箱…" at bounding box center [604, 87] width 826 height 44
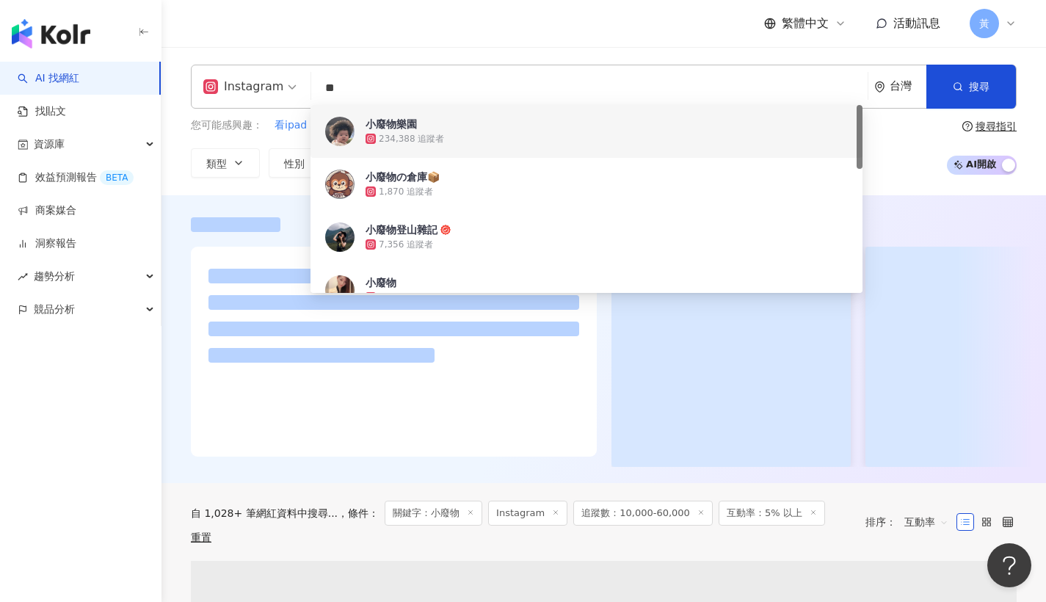
type input "*"
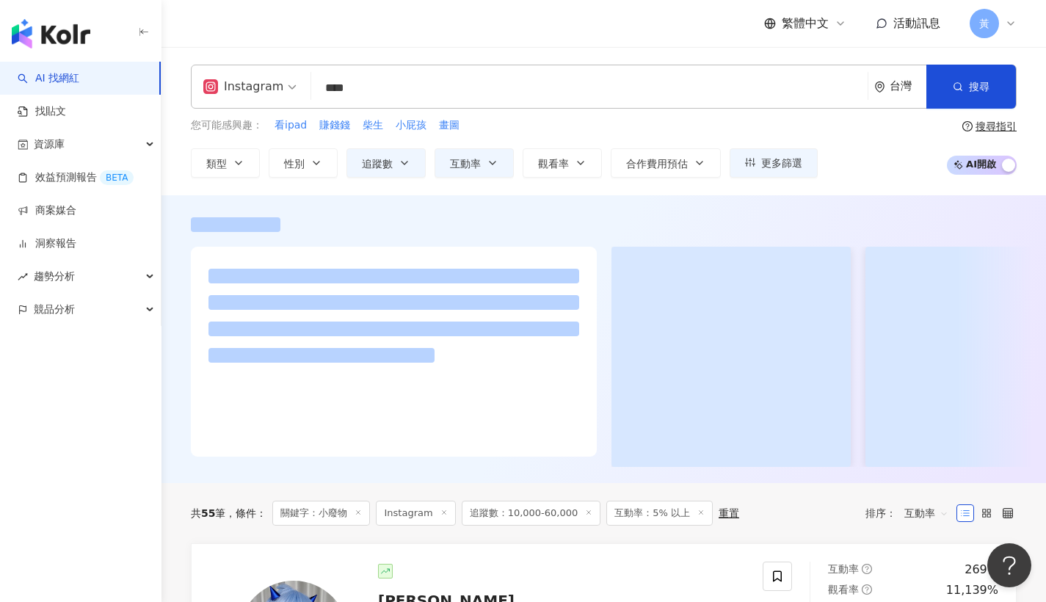
type input "****"
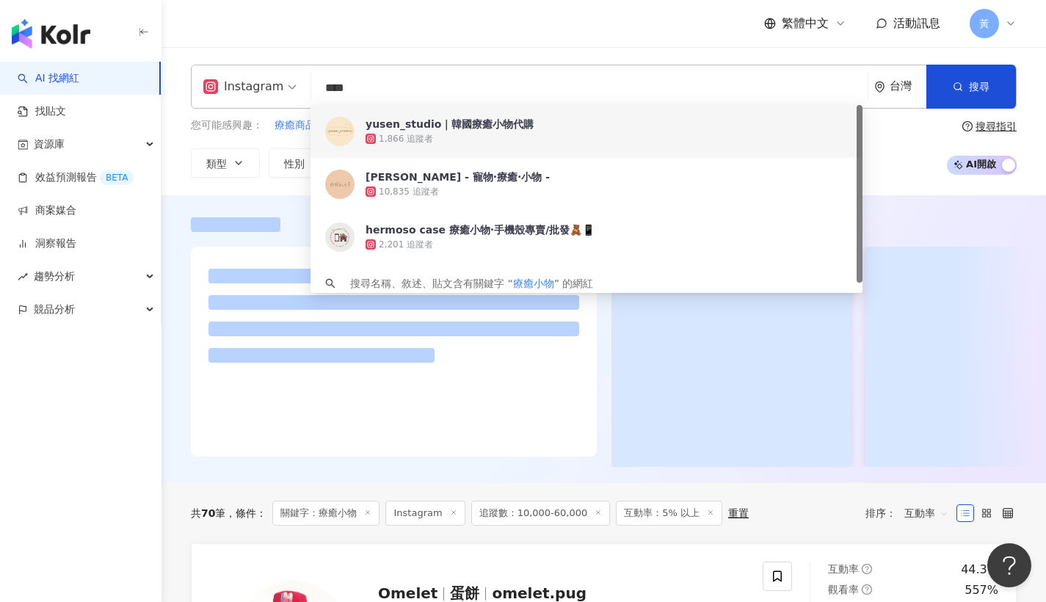
click at [505, 54] on div "Instagram 療癒小物 **** 台灣 搜尋 3b0d22cd-0d56-4383-9f83-90059b24c85e 4e708364-cdf3-40…" at bounding box center [603, 121] width 884 height 148
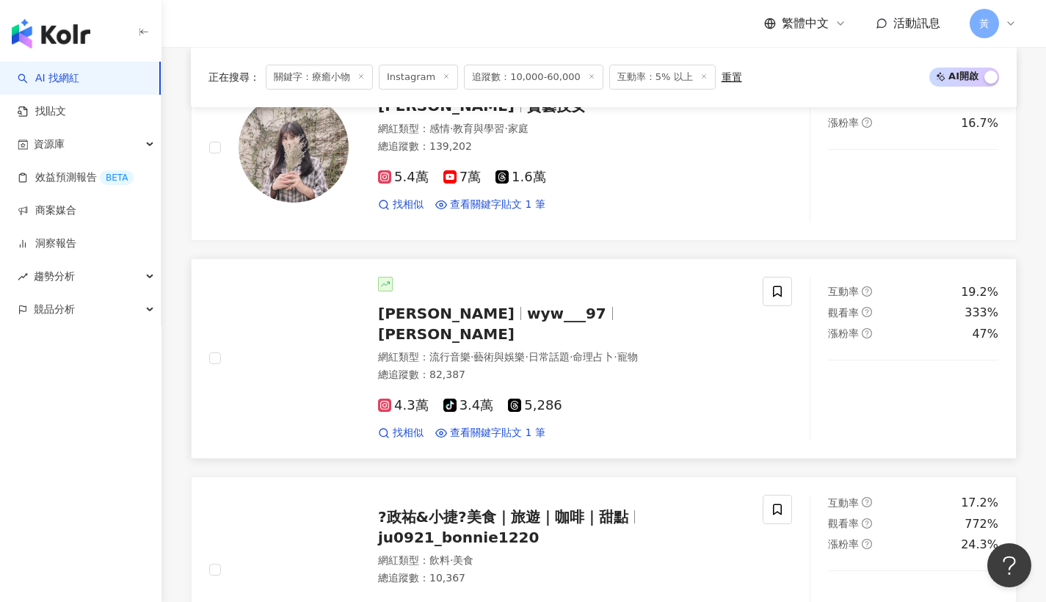
scroll to position [1651, 0]
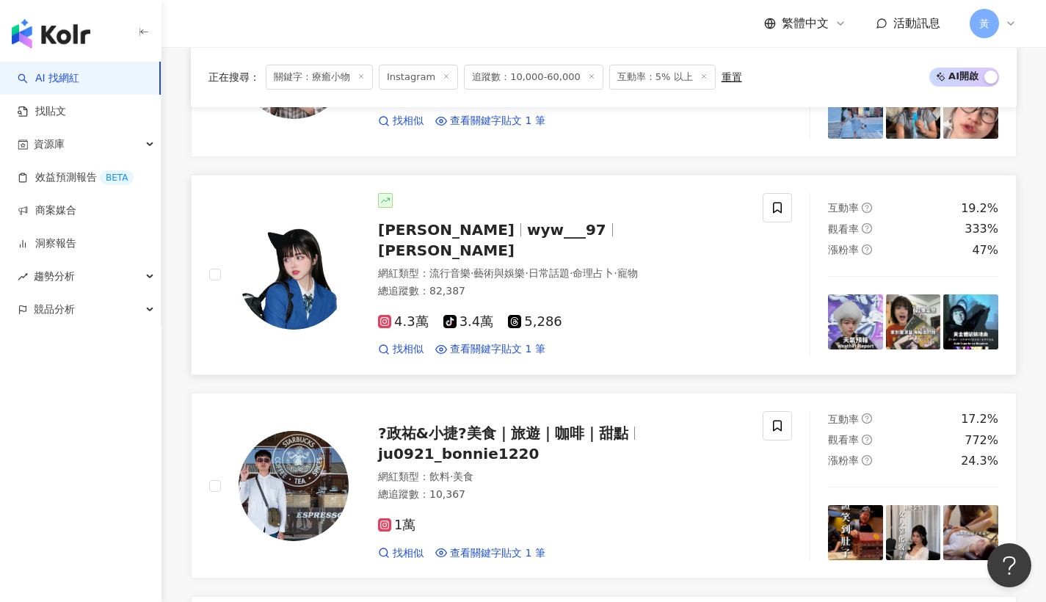
click at [410, 226] on span "曾鈺雯" at bounding box center [446, 230] width 137 height 18
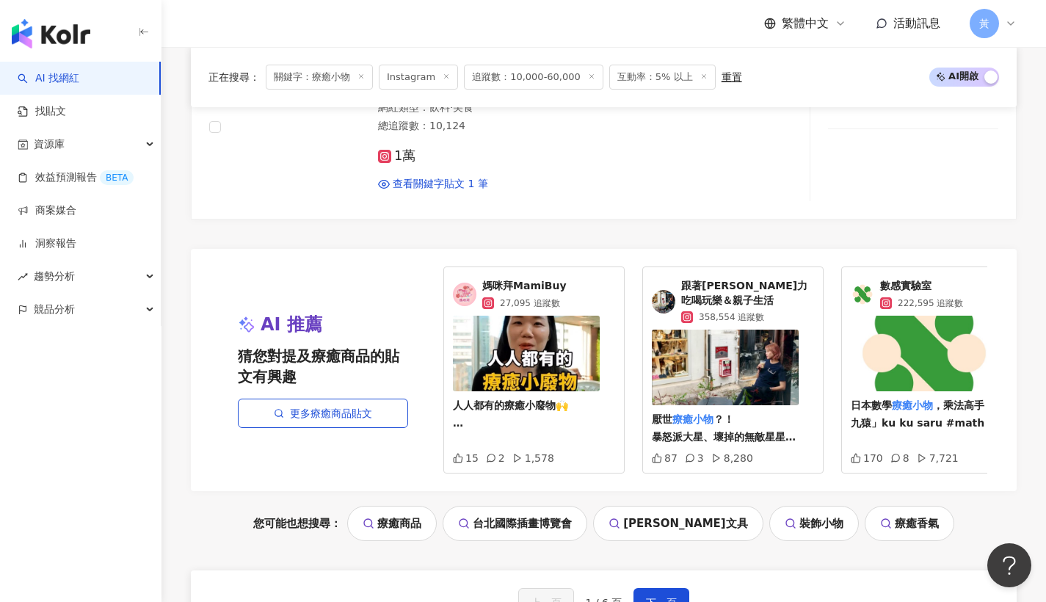
scroll to position [2880, 0]
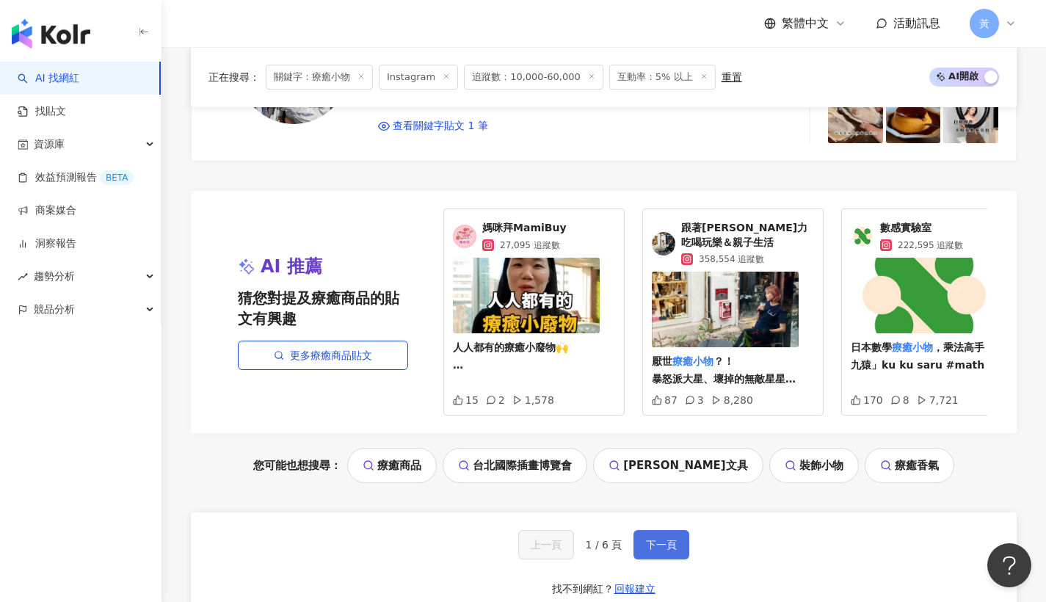
click at [660, 539] on span "下一頁" at bounding box center [661, 545] width 31 height 12
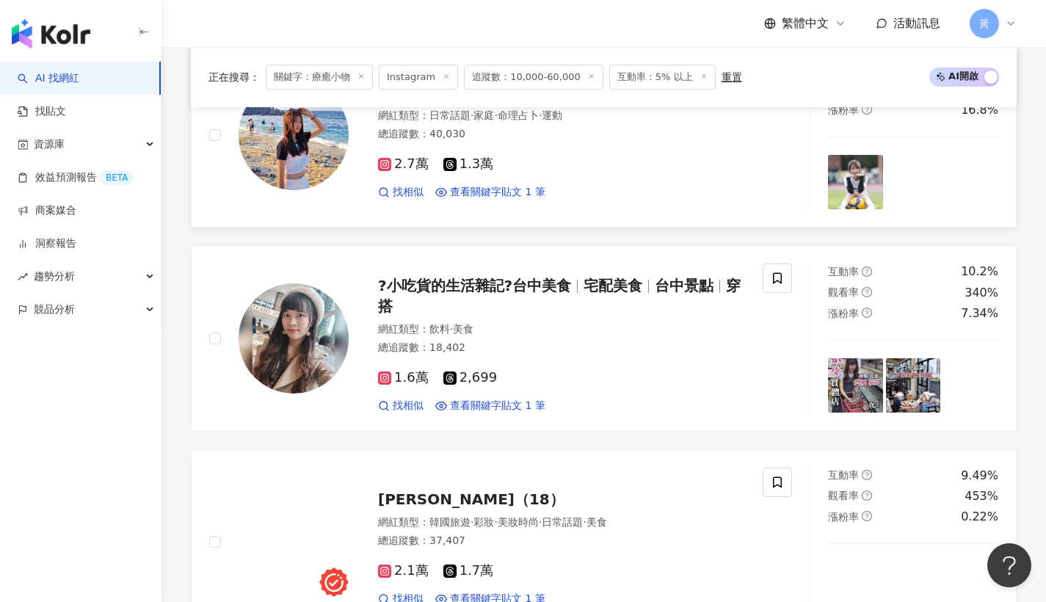
scroll to position [2485, 0]
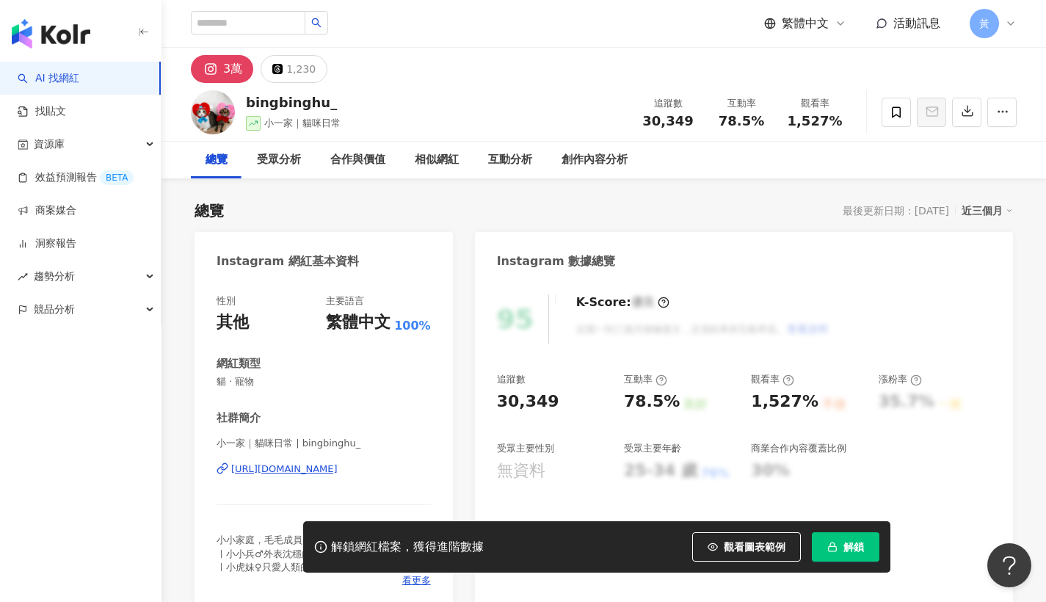
click at [280, 471] on div "https://www.instagram.com/bingbinghu_/" at bounding box center [284, 468] width 106 height 13
click at [854, 556] on button "解鎖" at bounding box center [846, 546] width 68 height 29
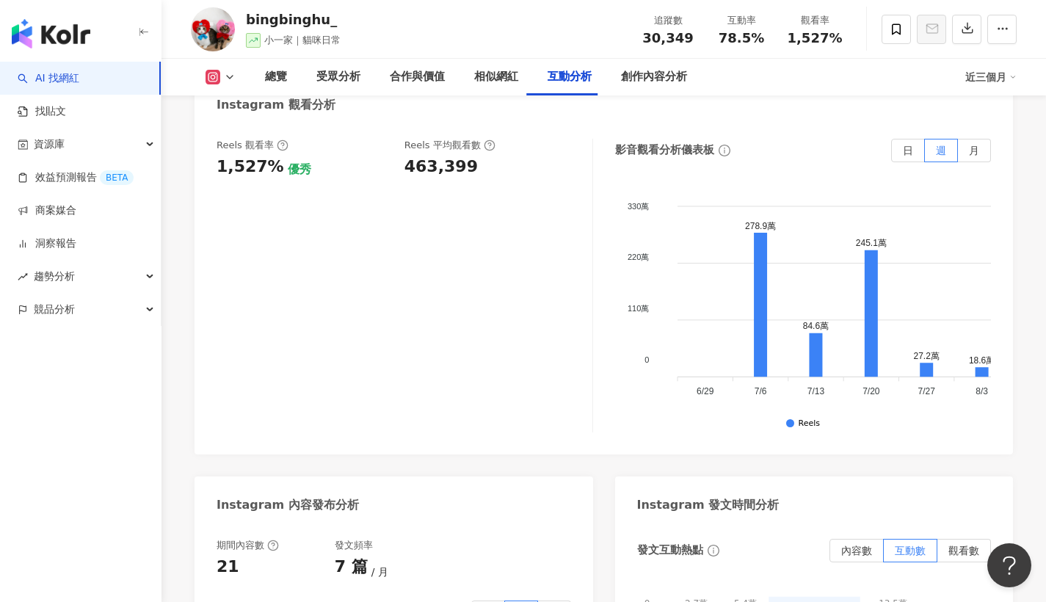
scroll to position [4116, 0]
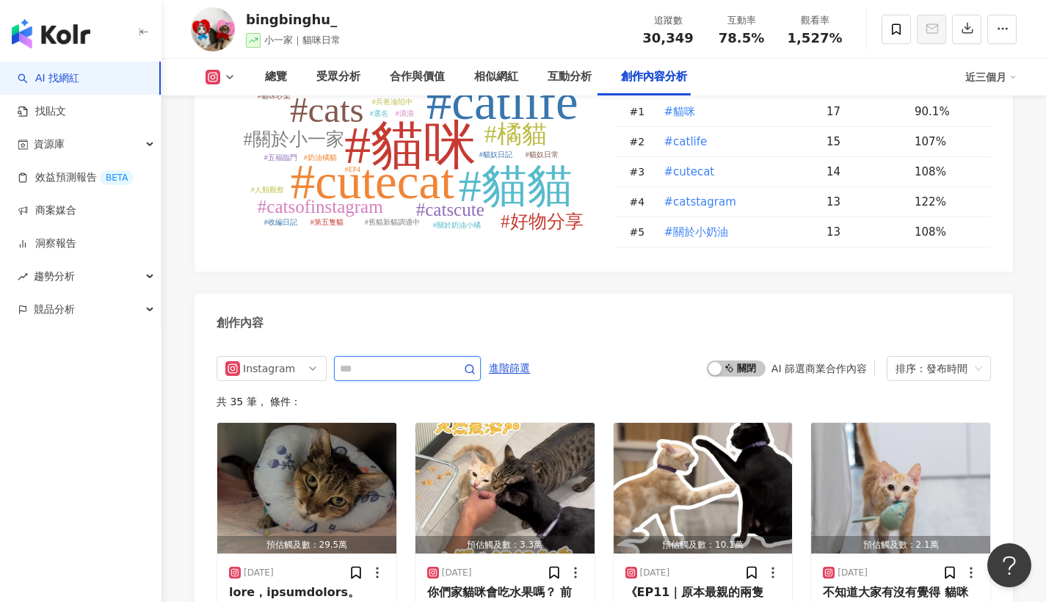
click at [423, 377] on input "text" at bounding box center [391, 369] width 103 height 18
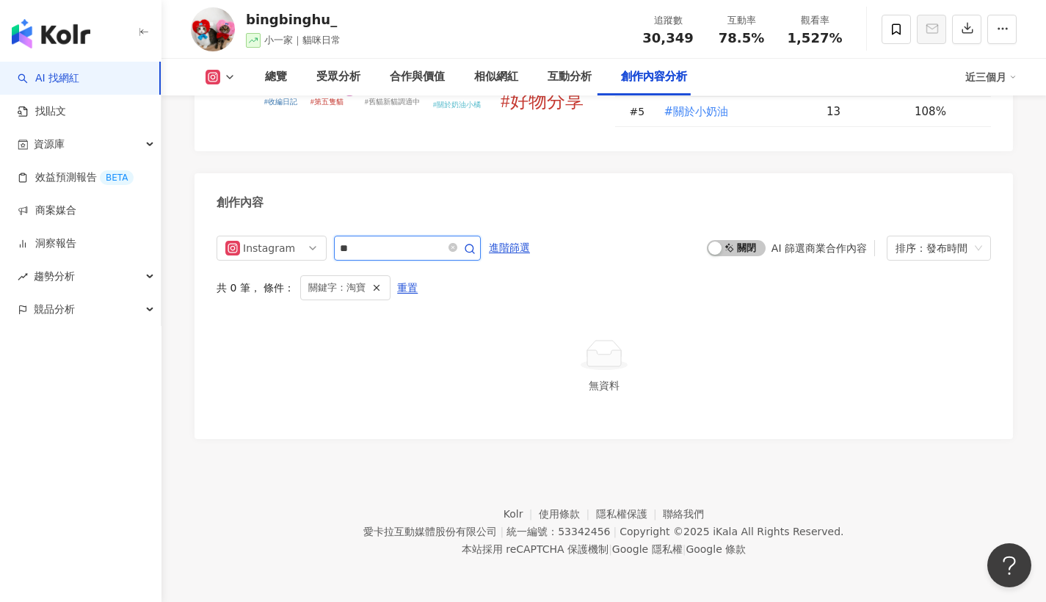
scroll to position [4241, 0]
type input "*"
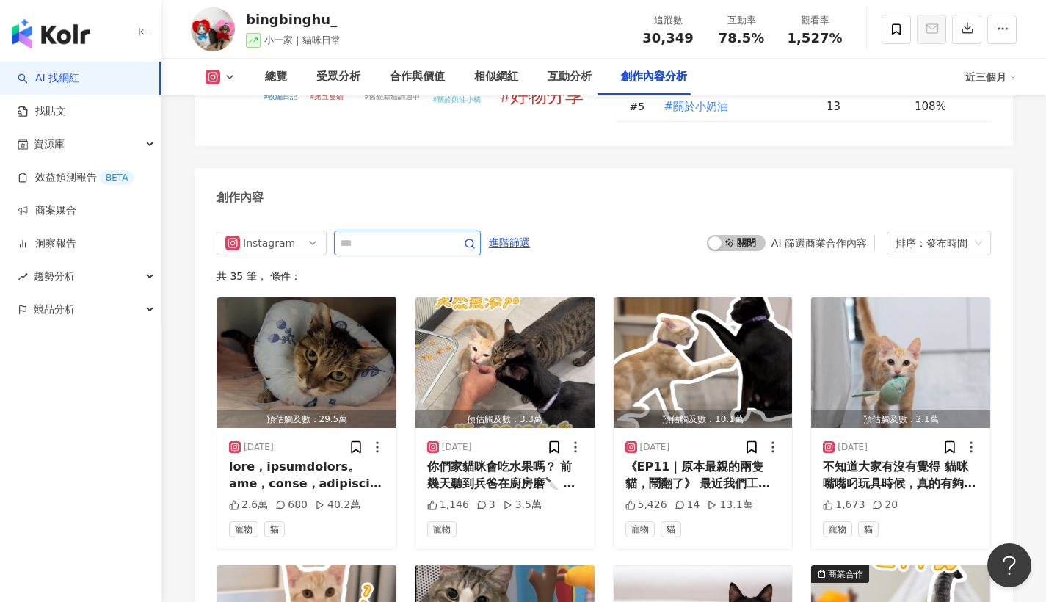
scroll to position [4319, 0]
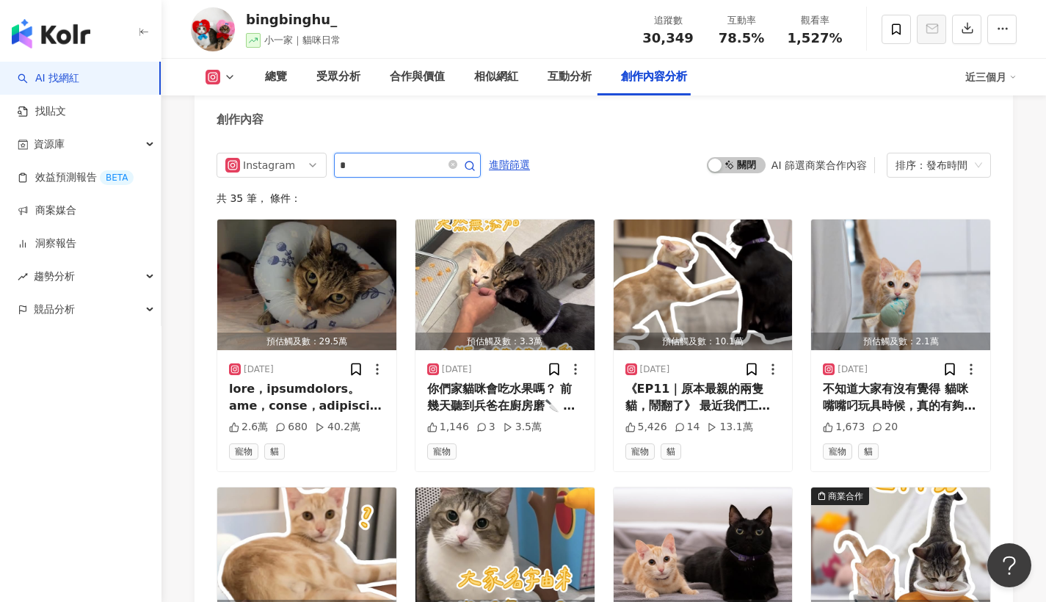
type input "*"
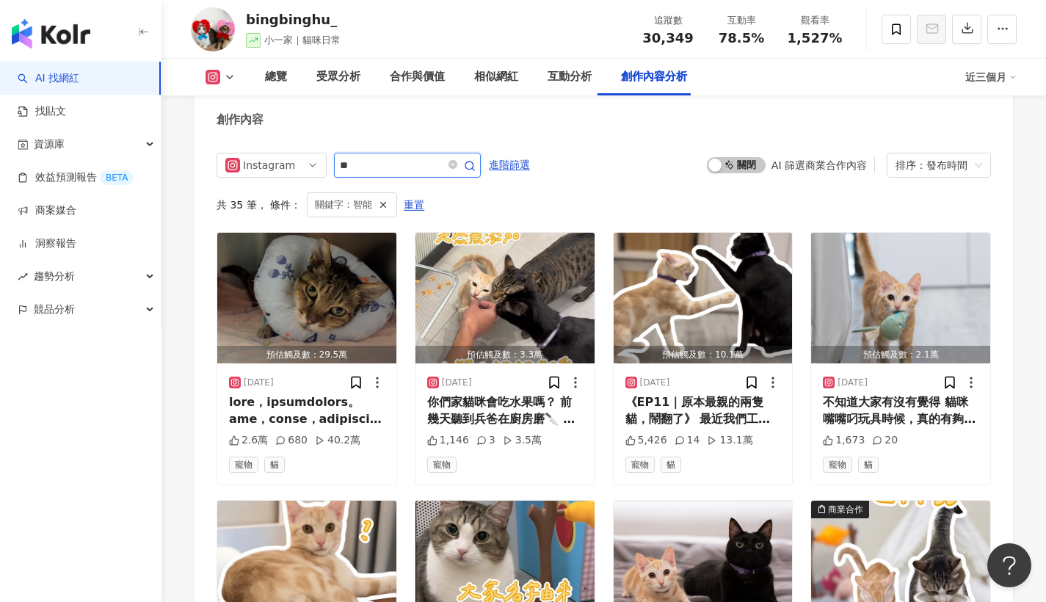
scroll to position [4241, 0]
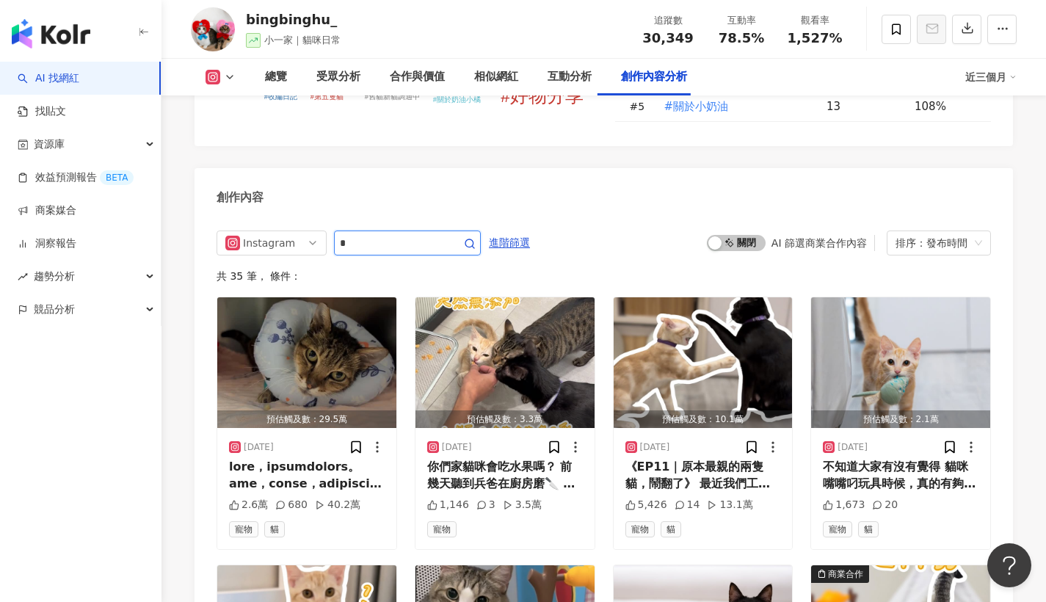
scroll to position [4319, 0]
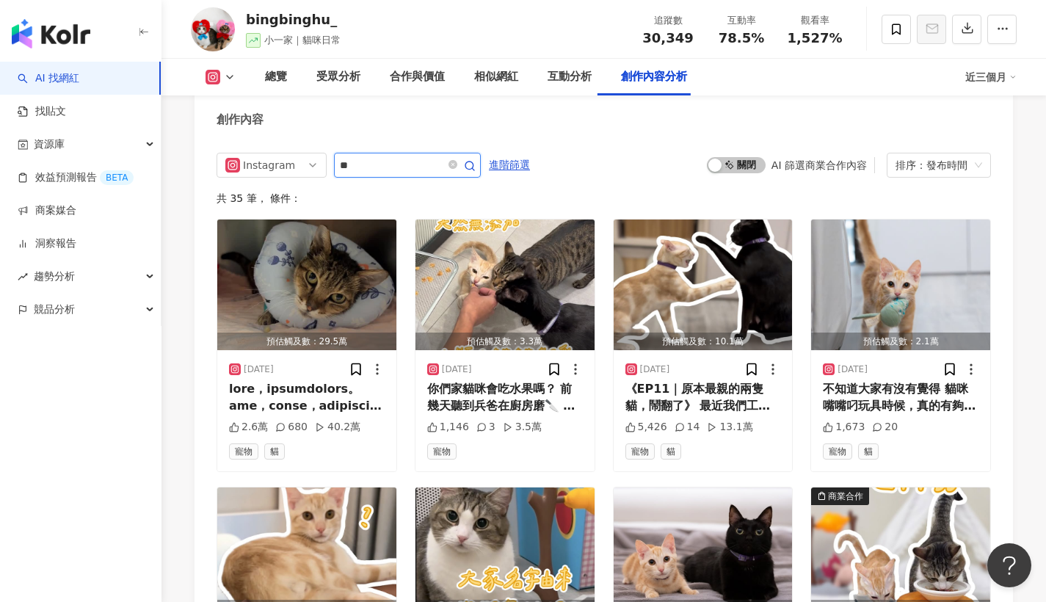
type input "**"
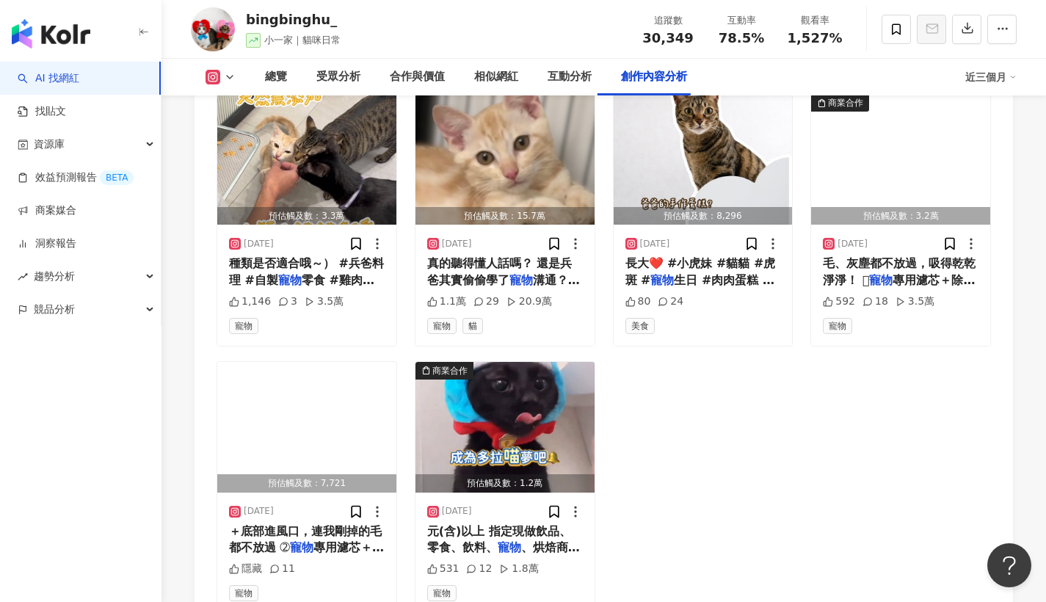
scroll to position [4461, 0]
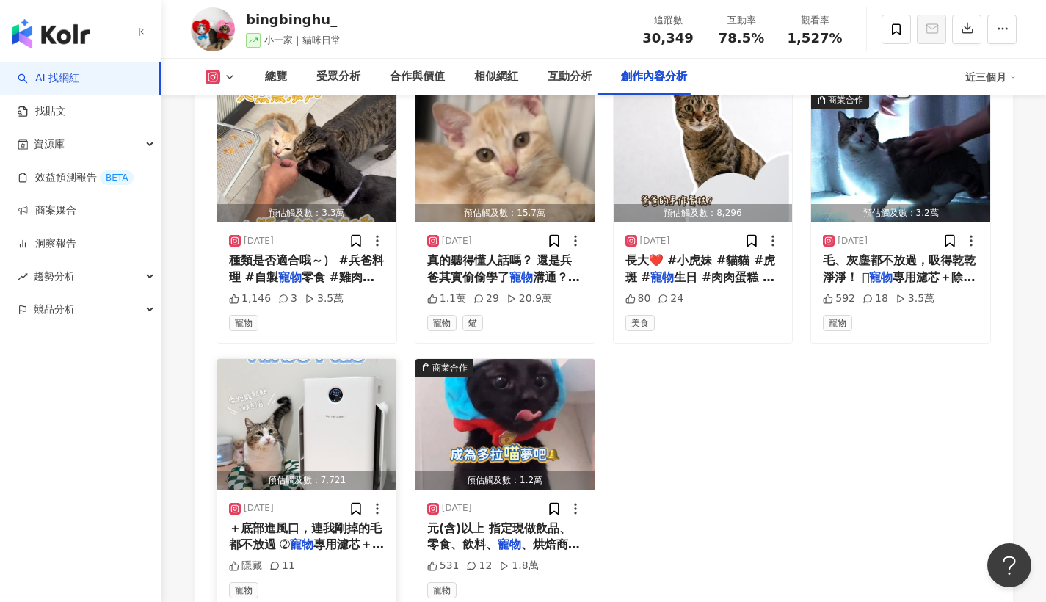
click at [310, 533] on span "＋底部進風口，連我剛掉的毛都不放過 ➁" at bounding box center [305, 536] width 153 height 30
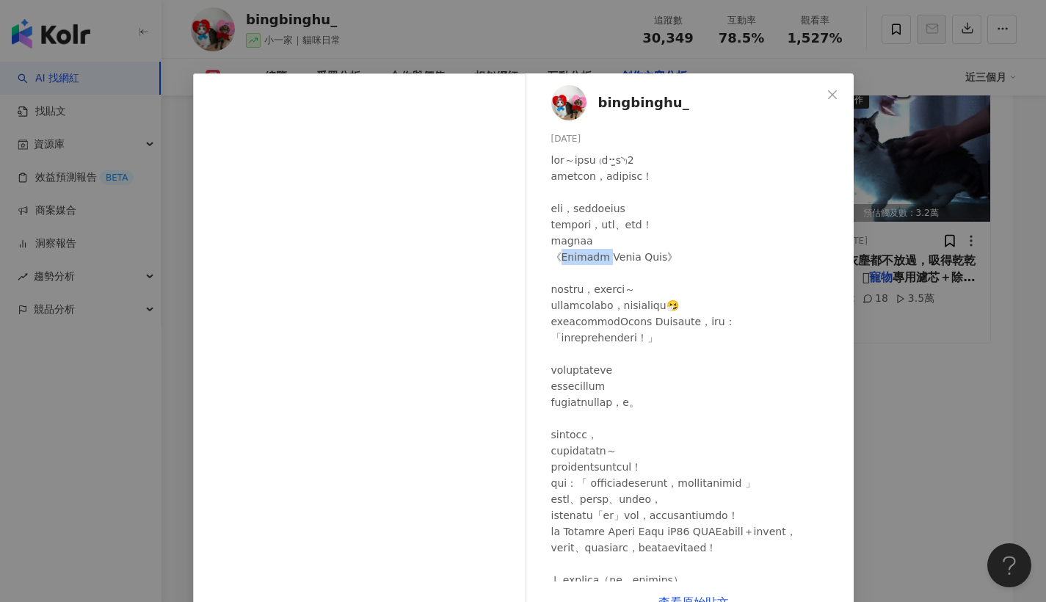
drag, startPoint x: 554, startPoint y: 258, endPoint x: 600, endPoint y: 258, distance: 46.2
click at [600, 258] on div at bounding box center [696, 547] width 291 height 791
copy div "Homerun"
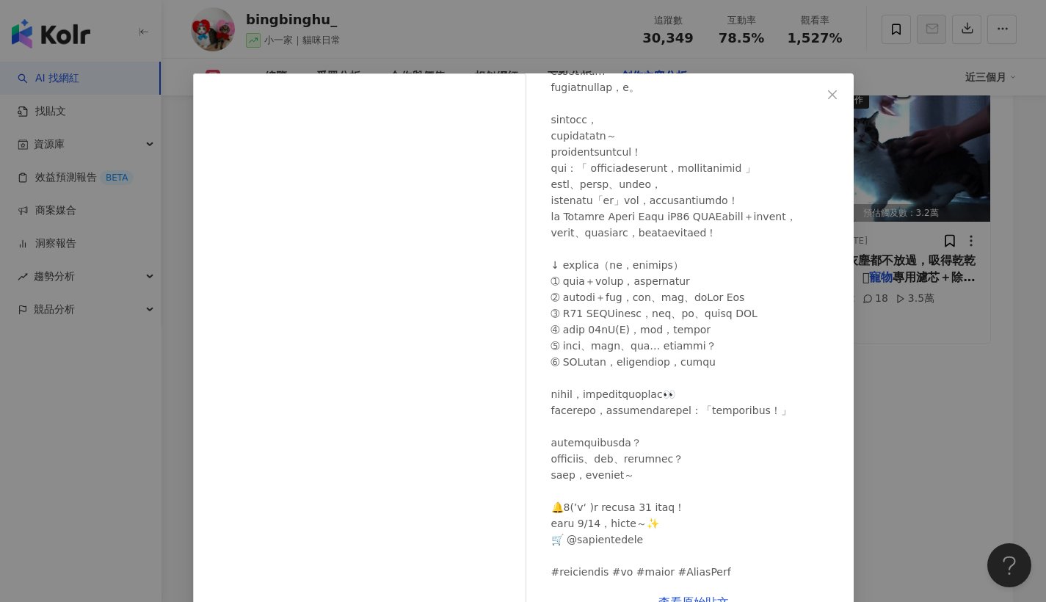
scroll to position [434, 0]
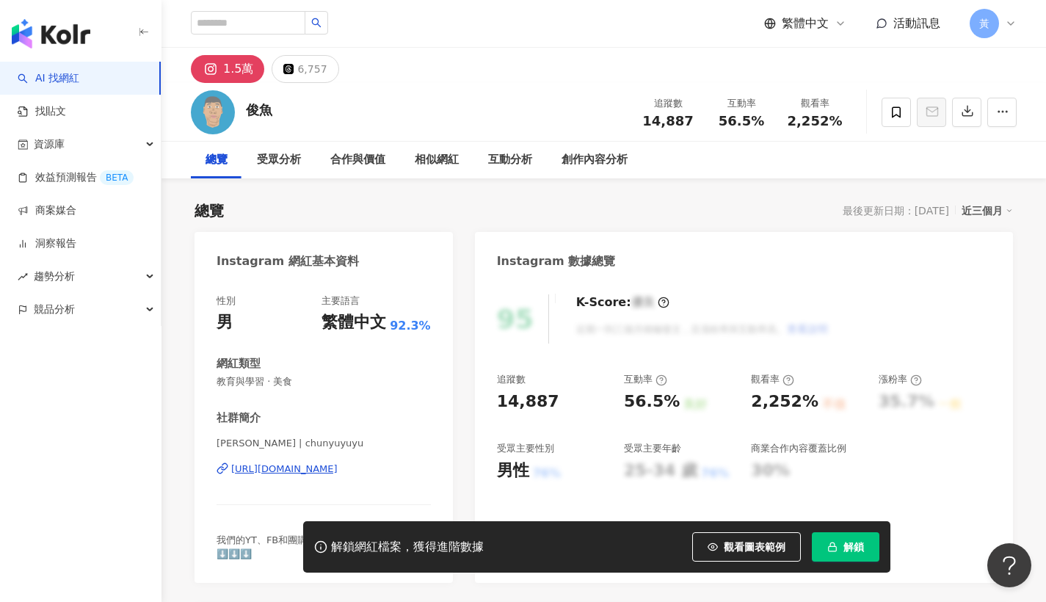
click at [319, 470] on div "https://www.instagram.com/chunyuyuyu/" at bounding box center [284, 468] width 106 height 13
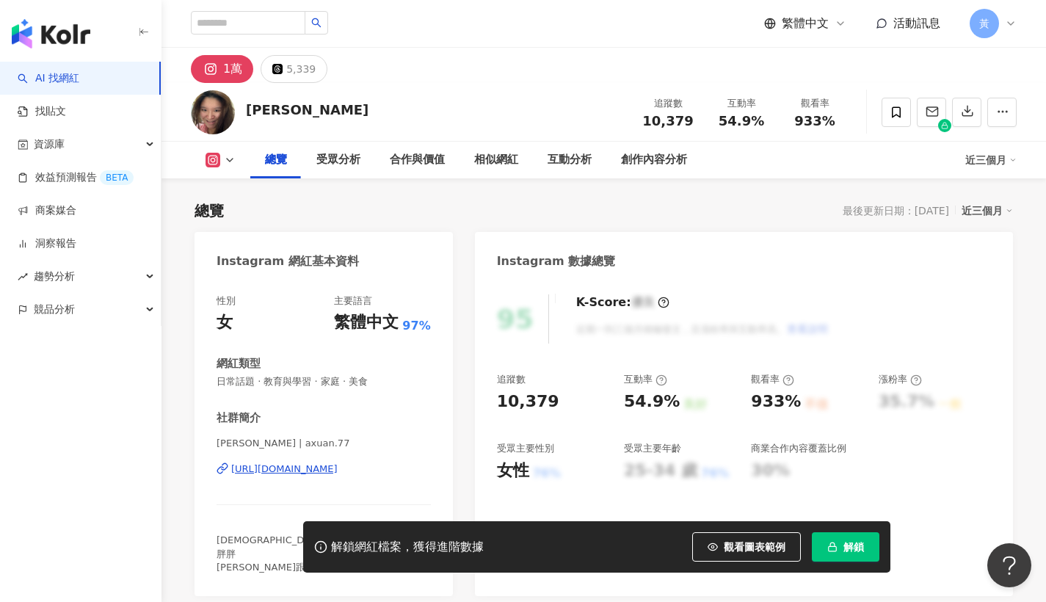
click at [326, 467] on div "https://www.instagram.com/axuan.77/" at bounding box center [284, 468] width 106 height 13
drag, startPoint x: 721, startPoint y: 121, endPoint x: 783, endPoint y: 122, distance: 61.7
click at [783, 122] on div "追蹤數 10,379 互動率 54.9% 觀看率 933%" at bounding box center [741, 111] width 220 height 43
click at [761, 120] on span "54.9%" at bounding box center [741, 121] width 46 height 15
copy span "54.9%"
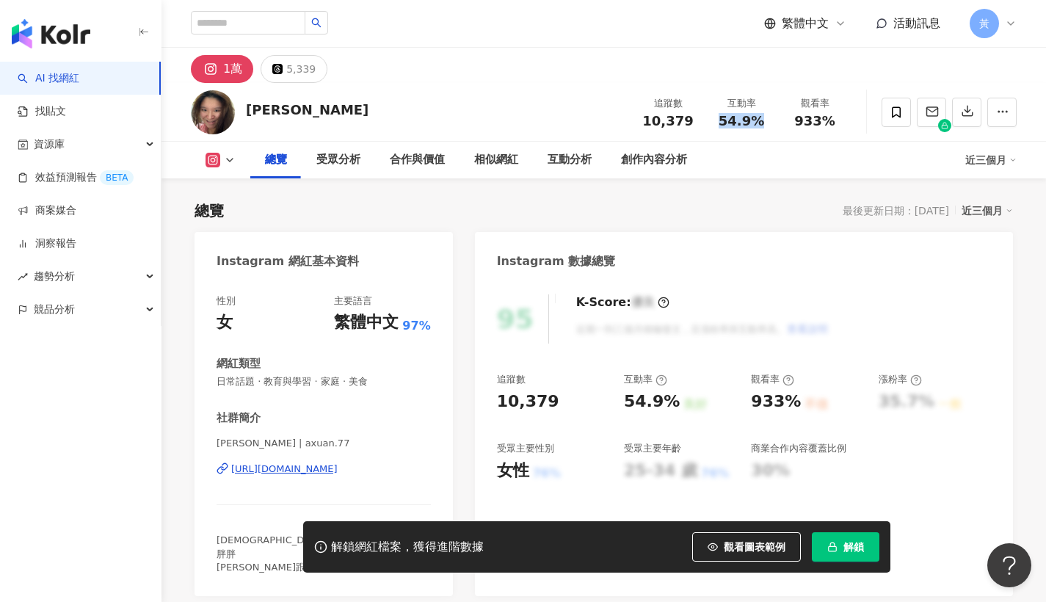
drag, startPoint x: 717, startPoint y: 121, endPoint x: 770, endPoint y: 123, distance: 52.9
click at [771, 122] on div "互動率 54.9%" at bounding box center [741, 112] width 73 height 32
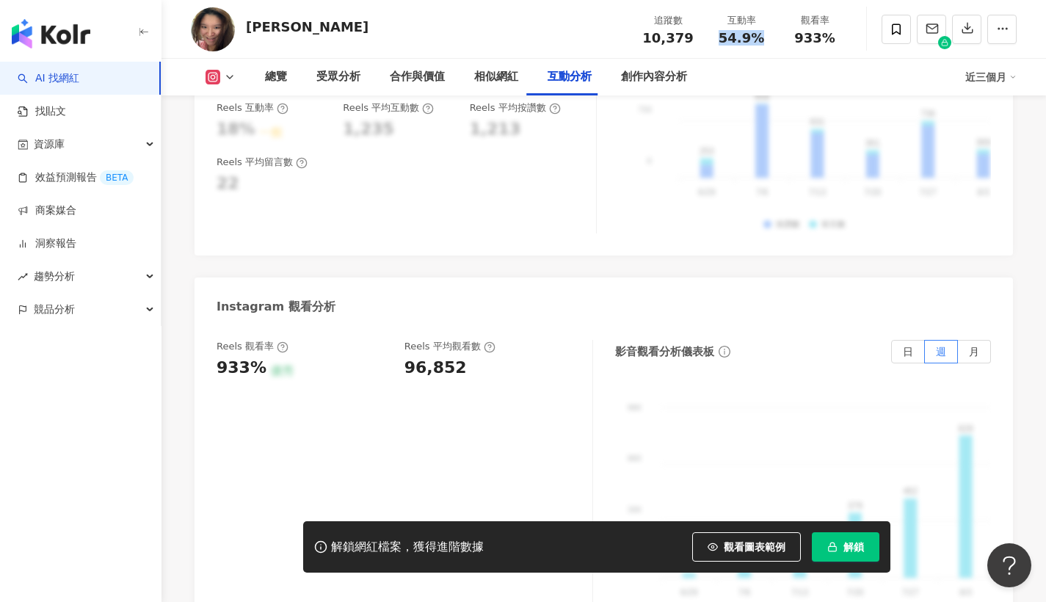
scroll to position [3308, 0]
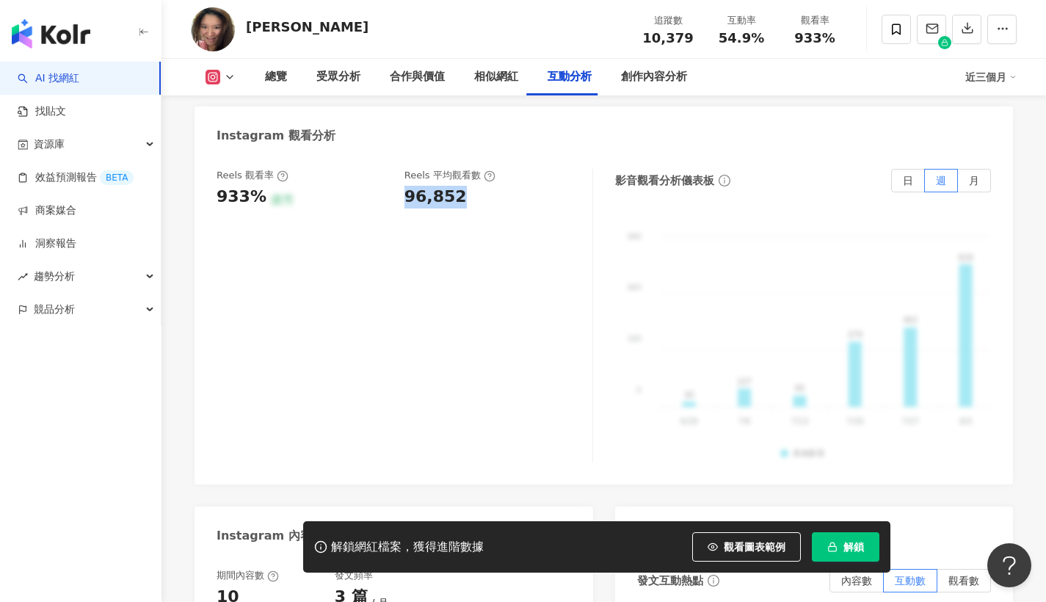
drag, startPoint x: 406, startPoint y: 153, endPoint x: 481, endPoint y: 161, distance: 75.2
click at [481, 186] on div "96,852" at bounding box center [490, 197] width 173 height 23
copy div "96,852"
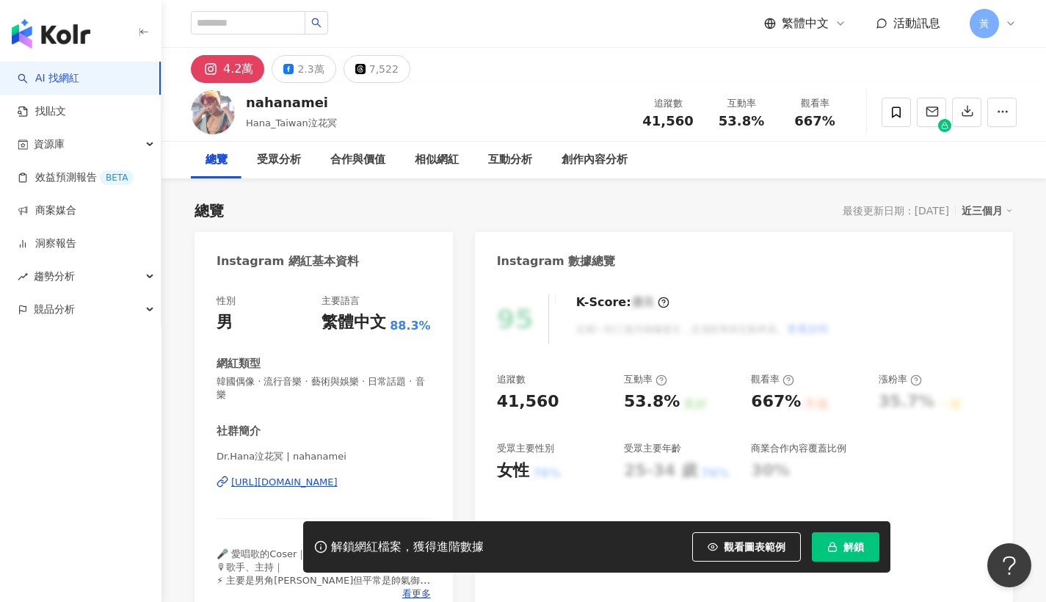
click at [306, 482] on div "[URL][DOMAIN_NAME]" at bounding box center [284, 482] width 106 height 13
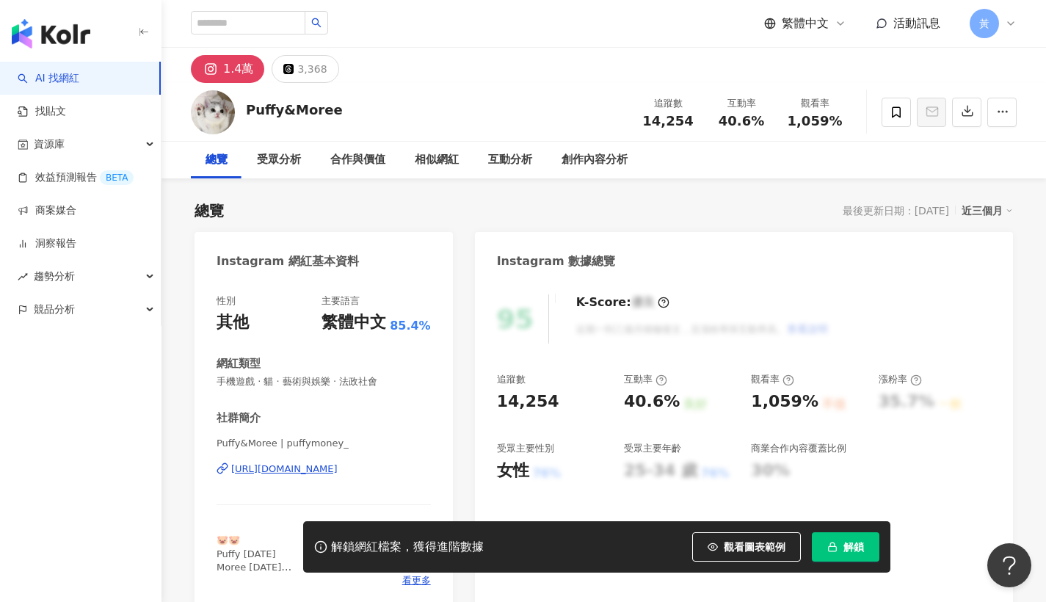
click at [315, 465] on div "[URL][DOMAIN_NAME]" at bounding box center [284, 468] width 106 height 13
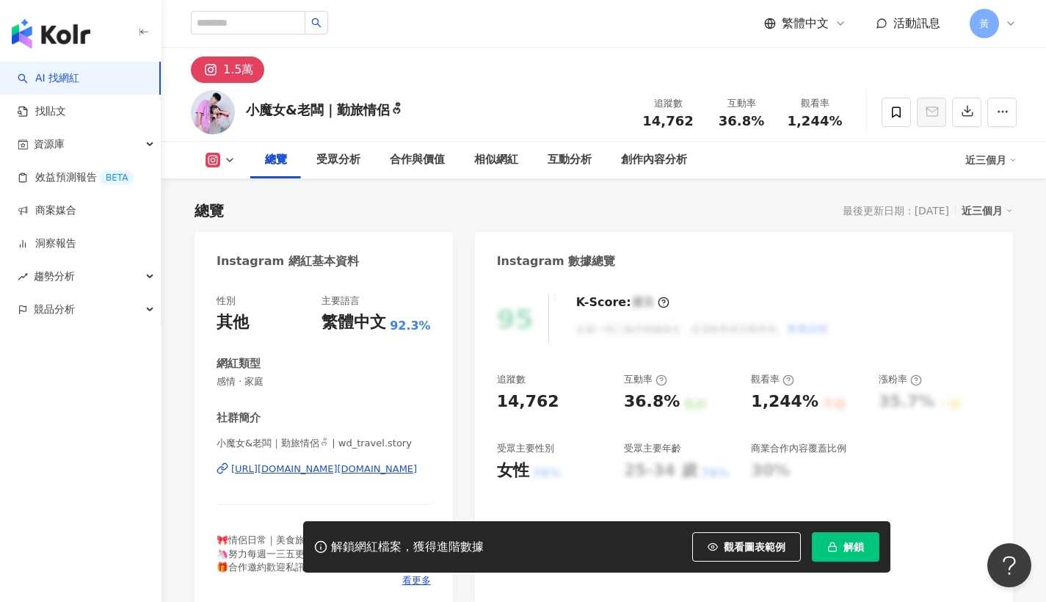
click at [364, 467] on div "[URL][DOMAIN_NAME][DOMAIN_NAME]" at bounding box center [324, 468] width 186 height 13
drag, startPoint x: 723, startPoint y: 123, endPoint x: 735, endPoint y: 123, distance: 11.8
click at [763, 120] on div "36.8%" at bounding box center [741, 121] width 56 height 15
copy span "36.8%"
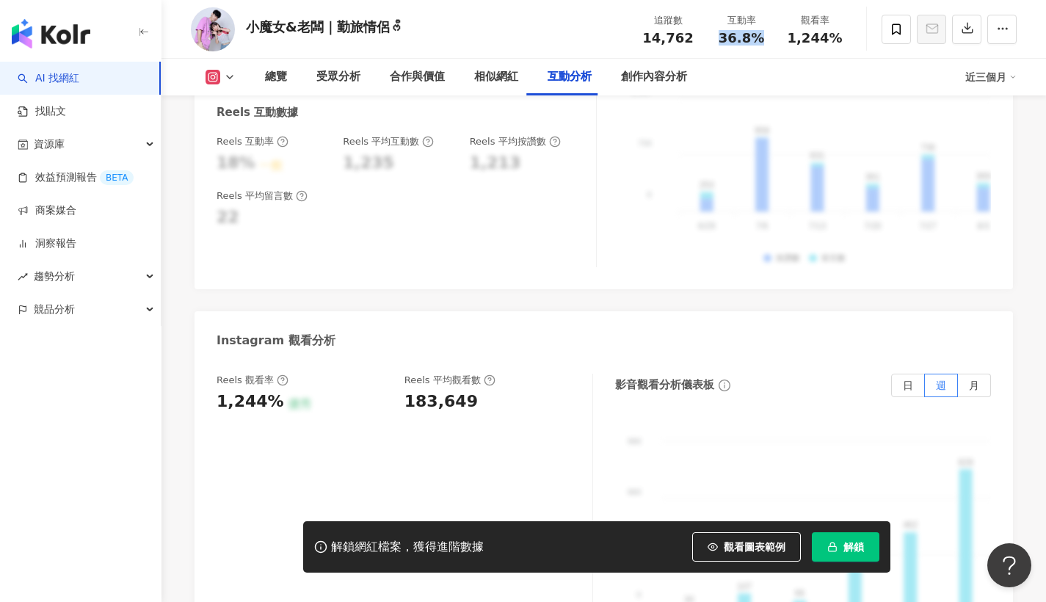
scroll to position [3245, 0]
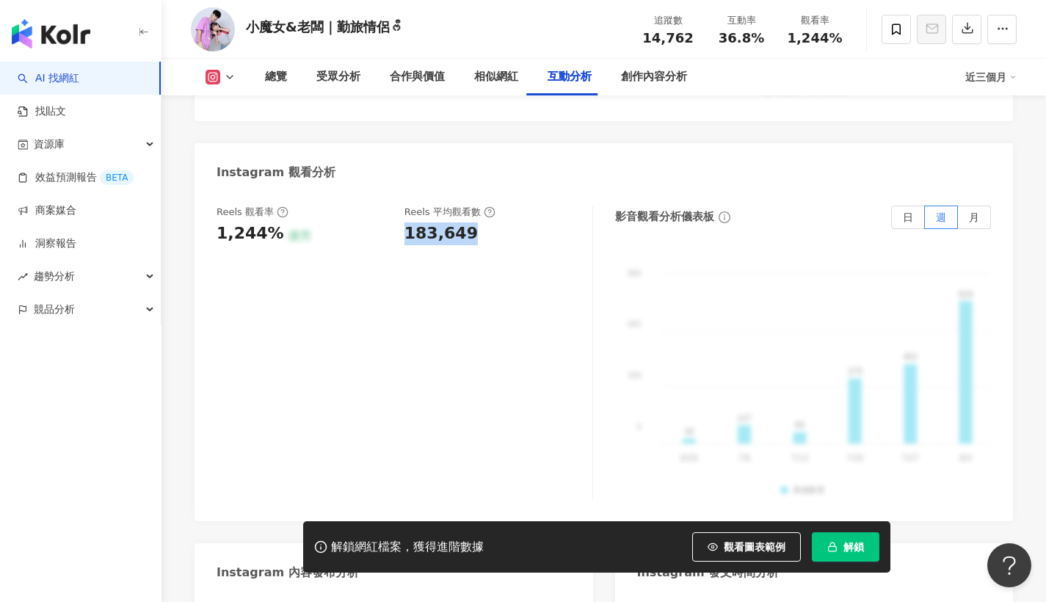
drag, startPoint x: 404, startPoint y: 208, endPoint x: 507, endPoint y: 218, distance: 103.9
click at [507, 218] on div "Reels 觀看率 1,244% 優秀 [PERSON_NAME] 平均觀看數 183,649" at bounding box center [404, 352] width 376 height 294
copy div "183,649"
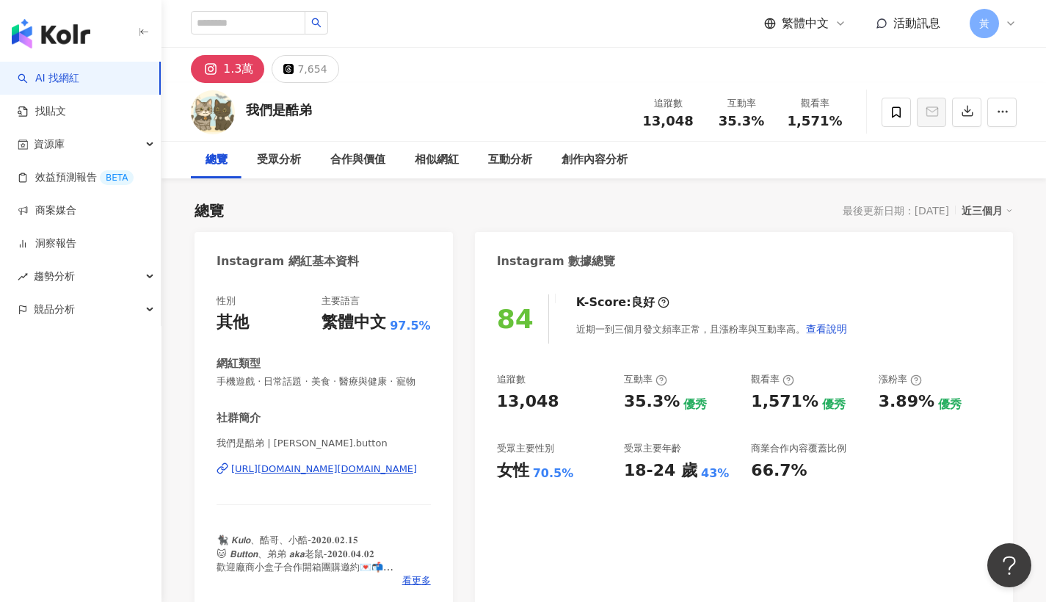
click at [318, 469] on div "[URL][DOMAIN_NAME][DOMAIN_NAME]" at bounding box center [324, 468] width 186 height 13
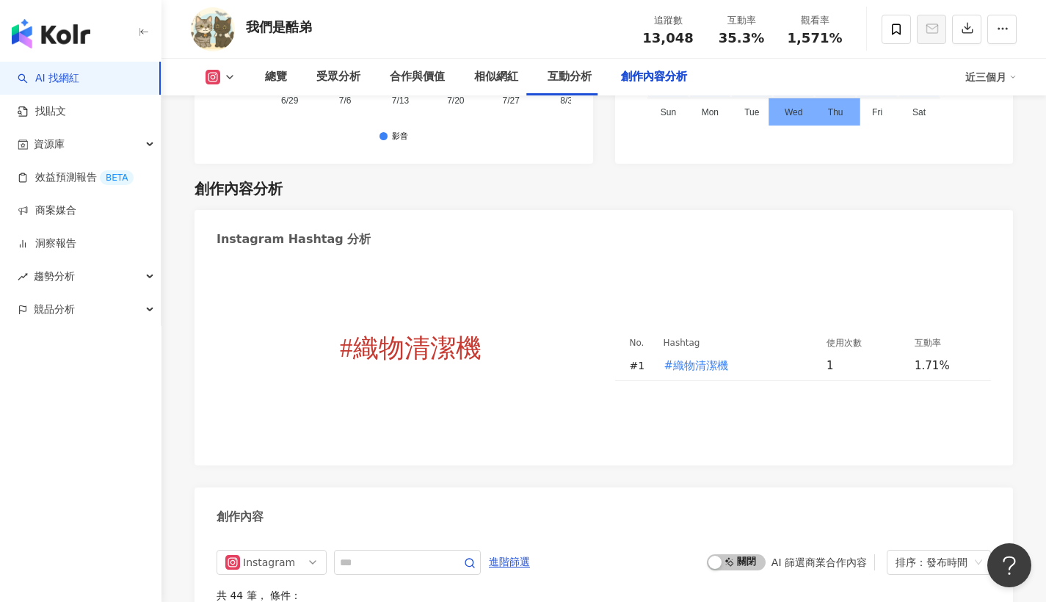
scroll to position [4319, 0]
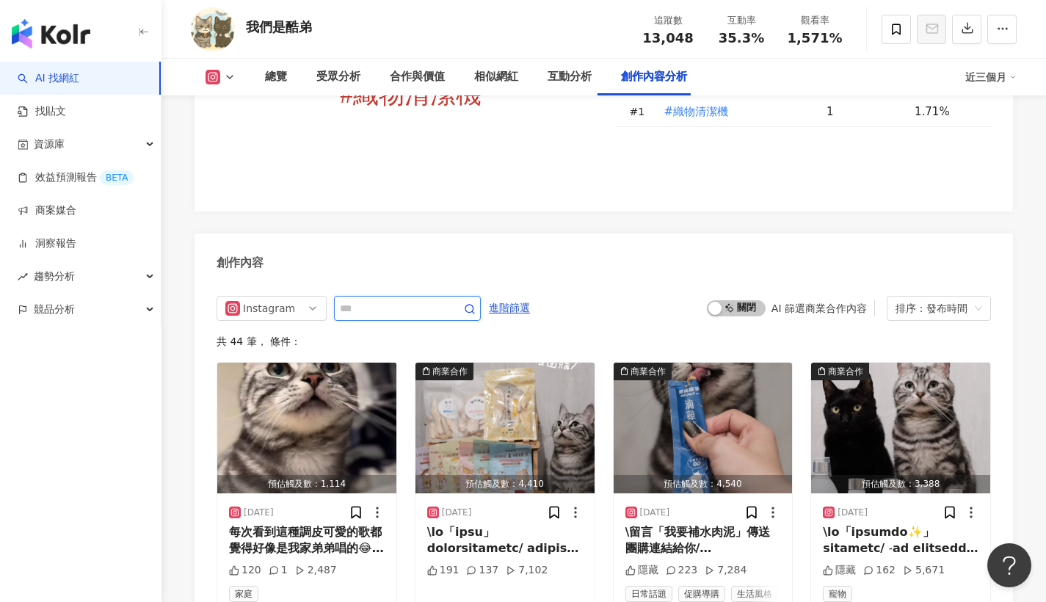
click at [385, 311] on input "text" at bounding box center [391, 308] width 103 height 18
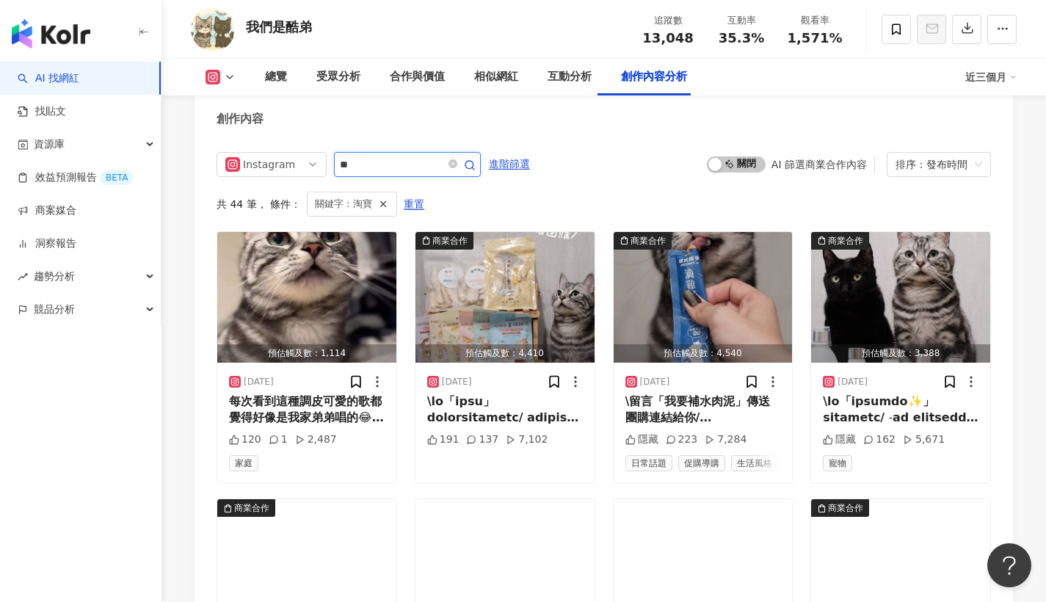
scroll to position [4385, 0]
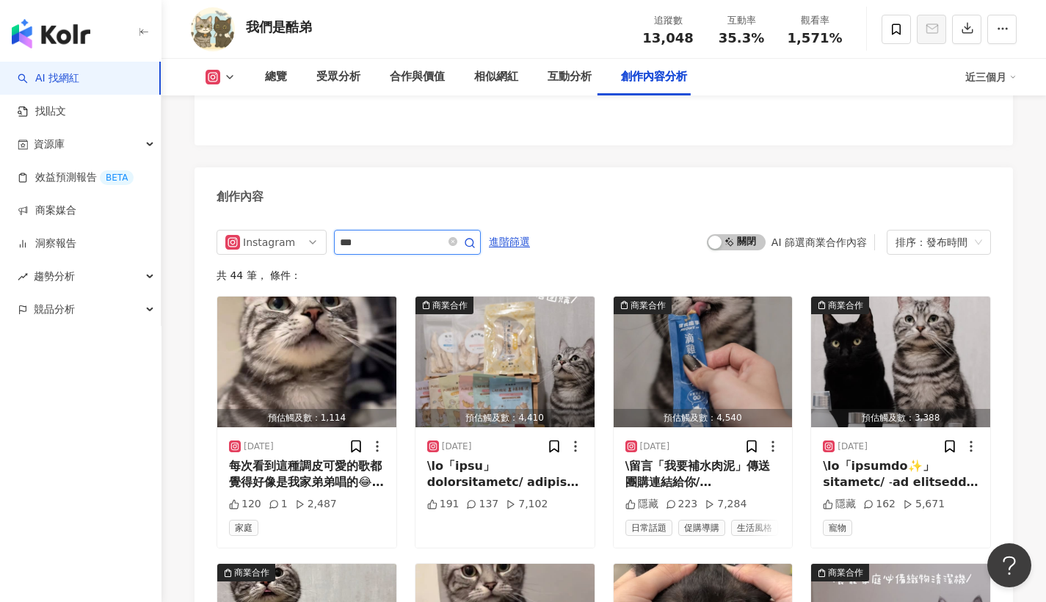
scroll to position [4463, 0]
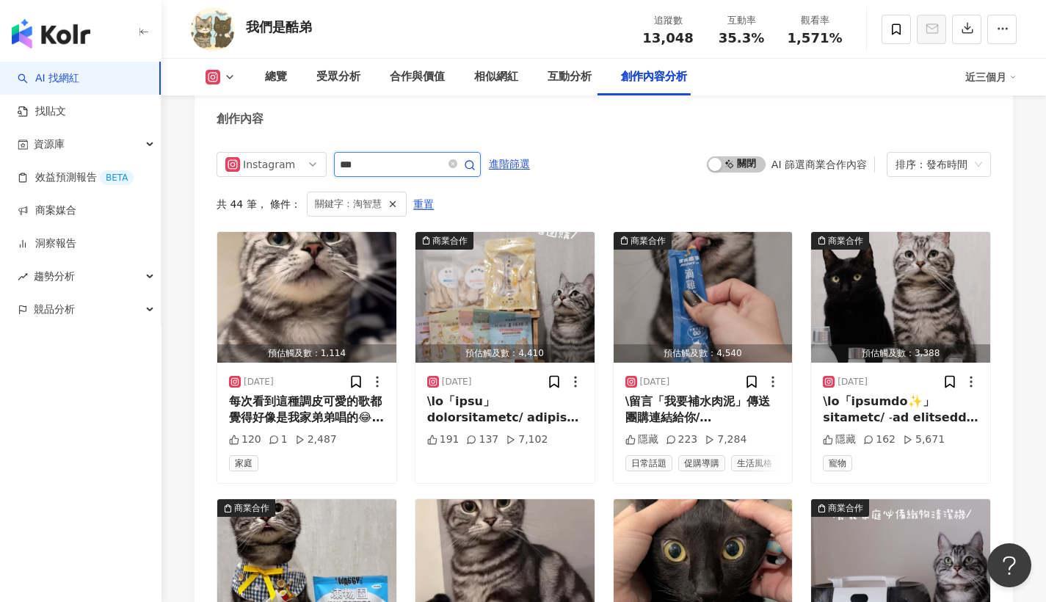
scroll to position [4385, 0]
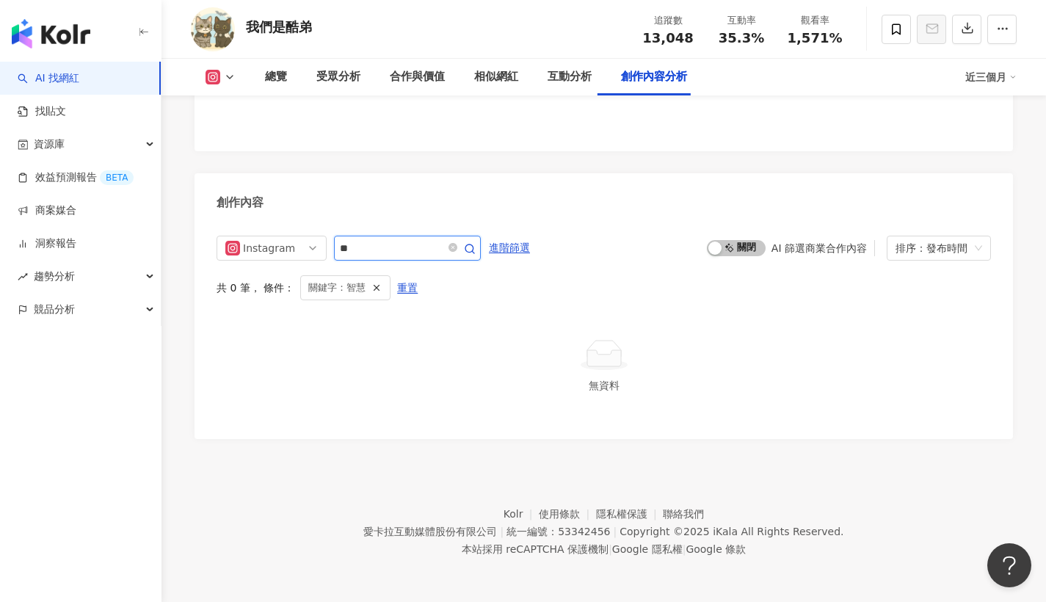
type input "**"
drag, startPoint x: 721, startPoint y: 34, endPoint x: 766, endPoint y: 37, distance: 44.9
click at [766, 37] on div "35.3%" at bounding box center [741, 38] width 56 height 15
copy span "35.3%"
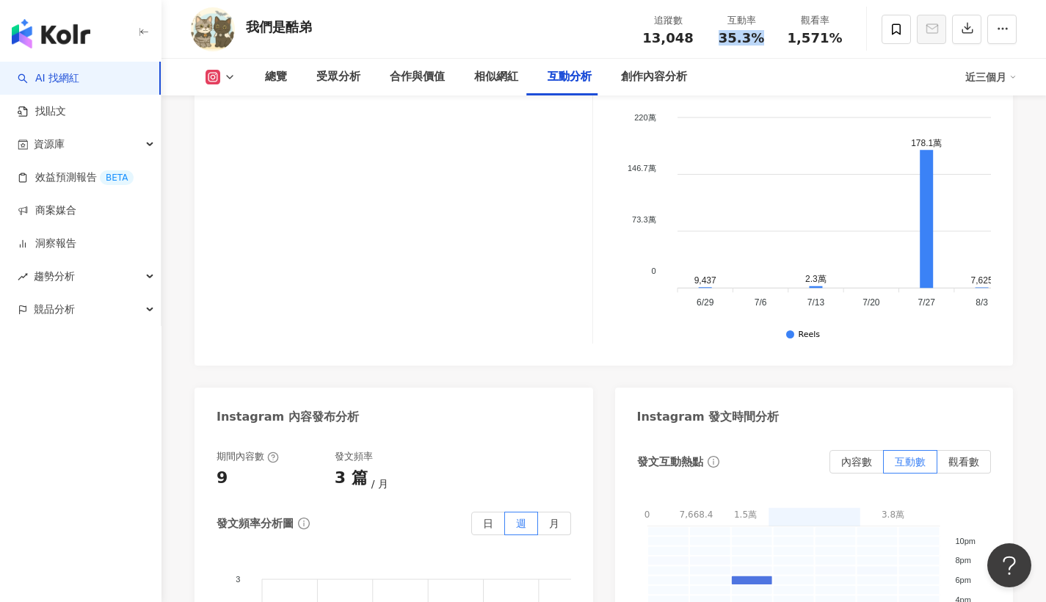
scroll to position [3268, 0]
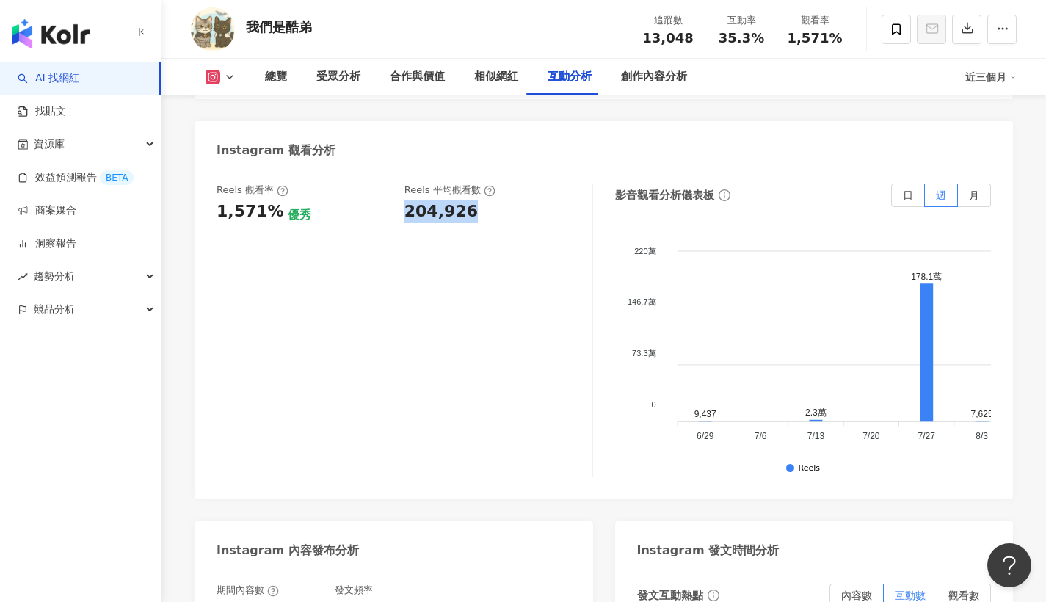
drag, startPoint x: 406, startPoint y: 205, endPoint x: 485, endPoint y: 207, distance: 79.3
click at [485, 207] on div "204,926" at bounding box center [490, 211] width 173 height 23
copy div "204,926"
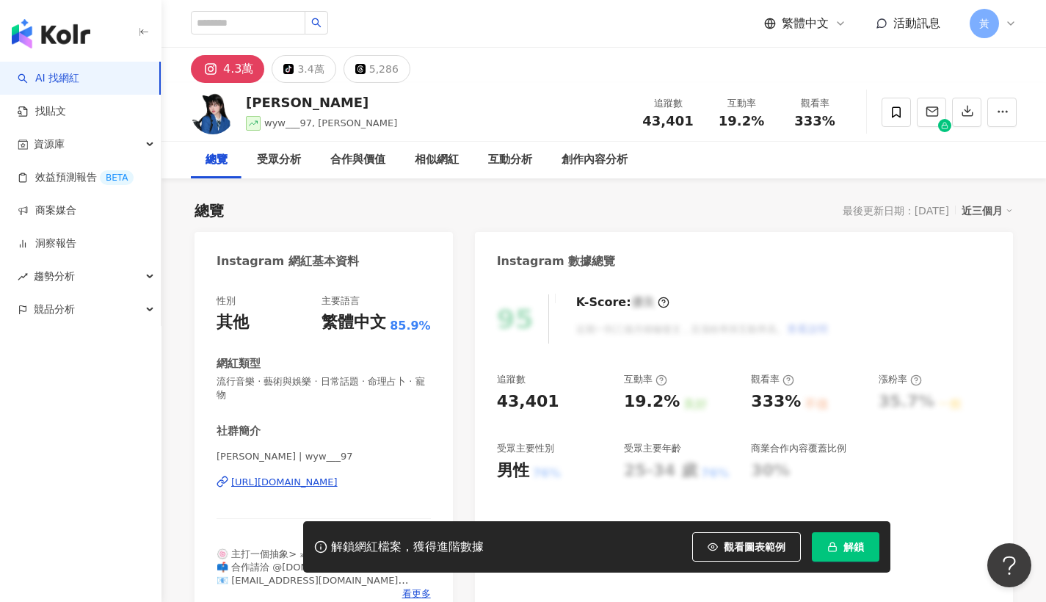
click at [338, 481] on div "[URL][DOMAIN_NAME]" at bounding box center [284, 482] width 106 height 13
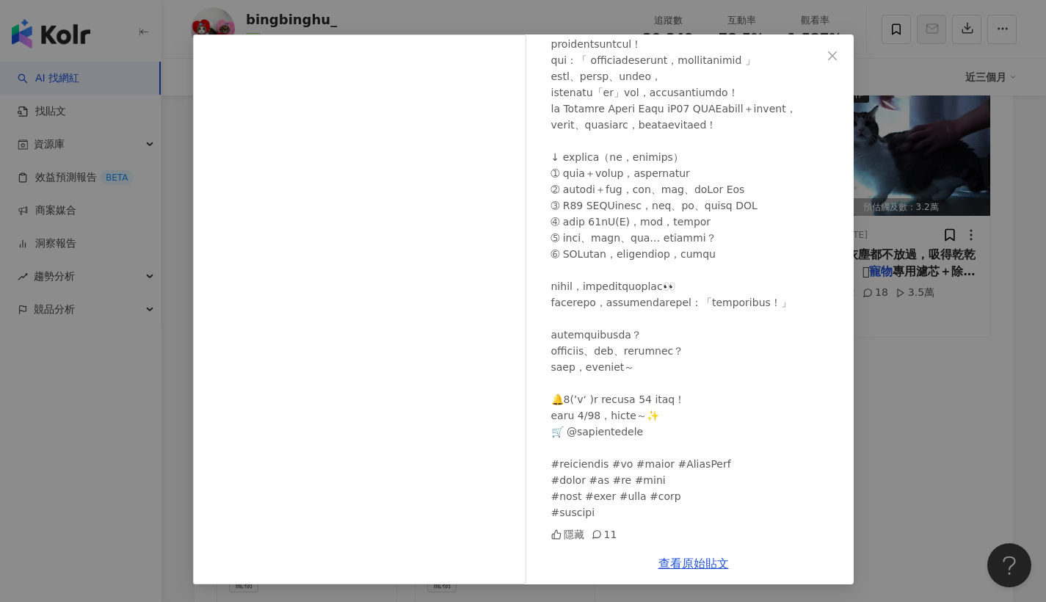
scroll to position [4469, 0]
click at [917, 431] on div "bingbinghu_ [DATE] 隱藏 11 查看原始貼文" at bounding box center [523, 301] width 1046 height 602
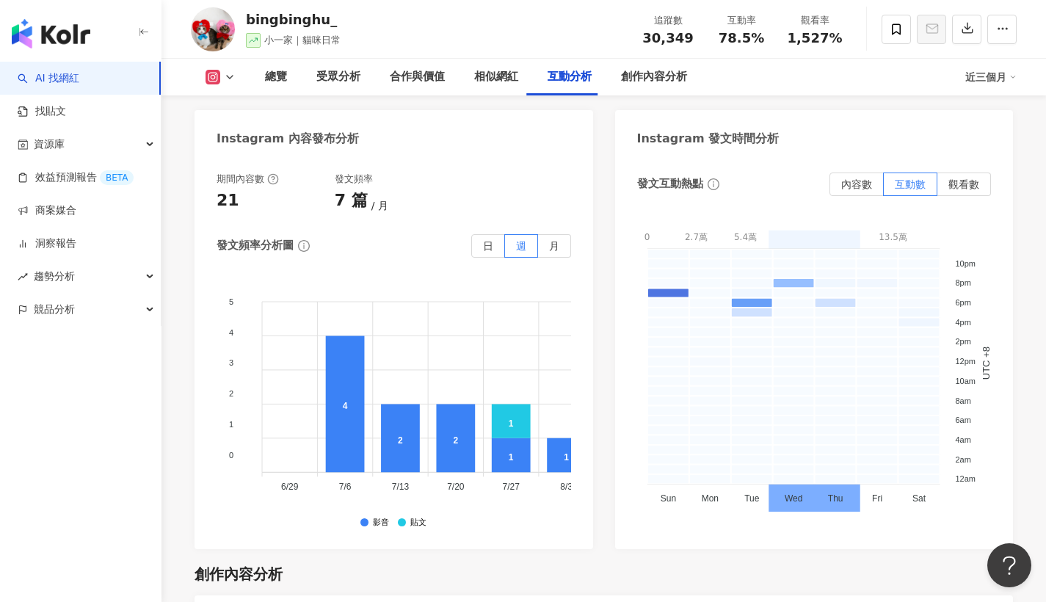
scroll to position [3098, 0]
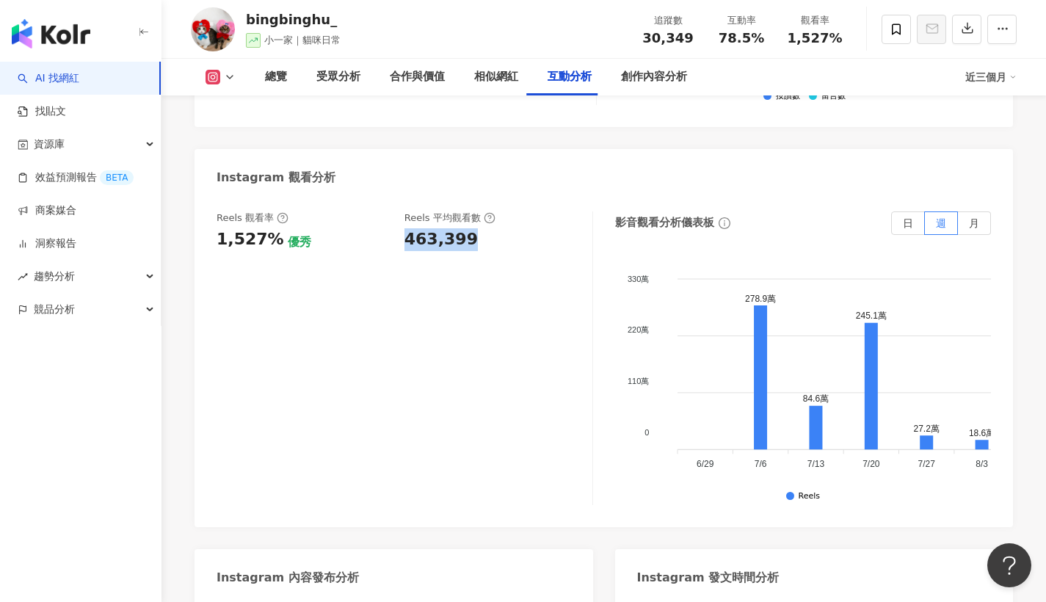
drag, startPoint x: 407, startPoint y: 237, endPoint x: 498, endPoint y: 237, distance: 90.3
click at [498, 237] on div "463,399" at bounding box center [490, 239] width 173 height 23
copy div "463,399"
drag, startPoint x: 719, startPoint y: 38, endPoint x: 760, endPoint y: 39, distance: 41.1
click at [760, 39] on div "78.5%" at bounding box center [741, 38] width 56 height 15
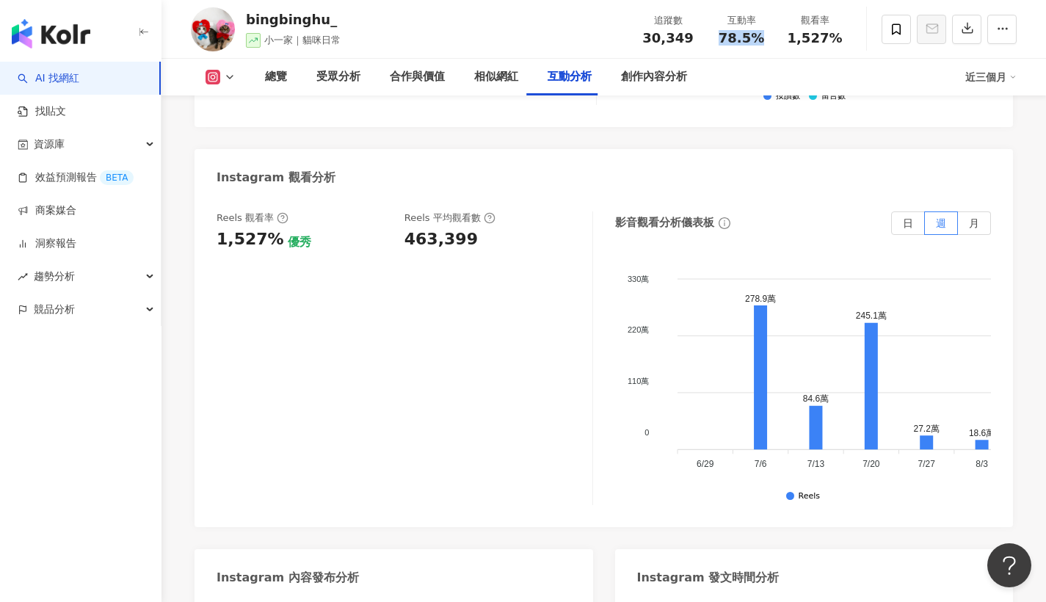
copy span "78.5%"
